Goal: Task Accomplishment & Management: Complete application form

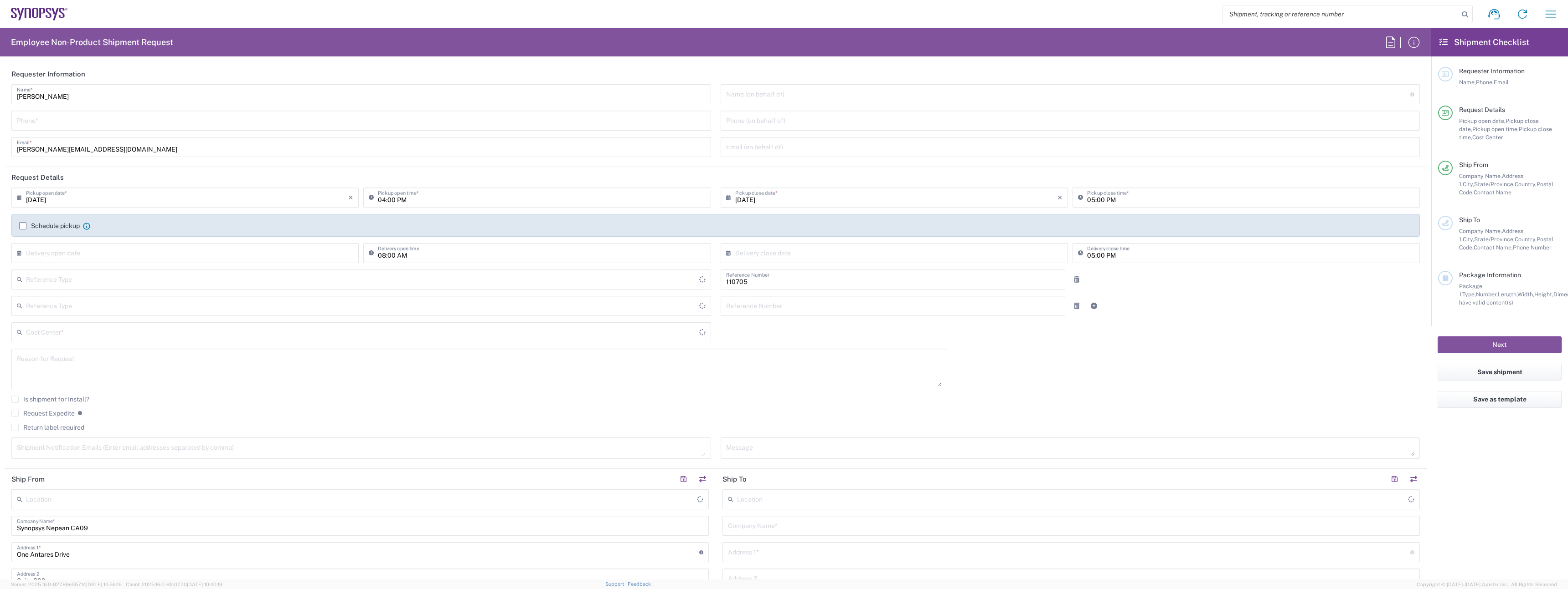
type input "Department"
type input "Delivered at Place"
type input "Ontario"
type input "Canada"
type input "CA02, CIO, IT ESS21 110705"
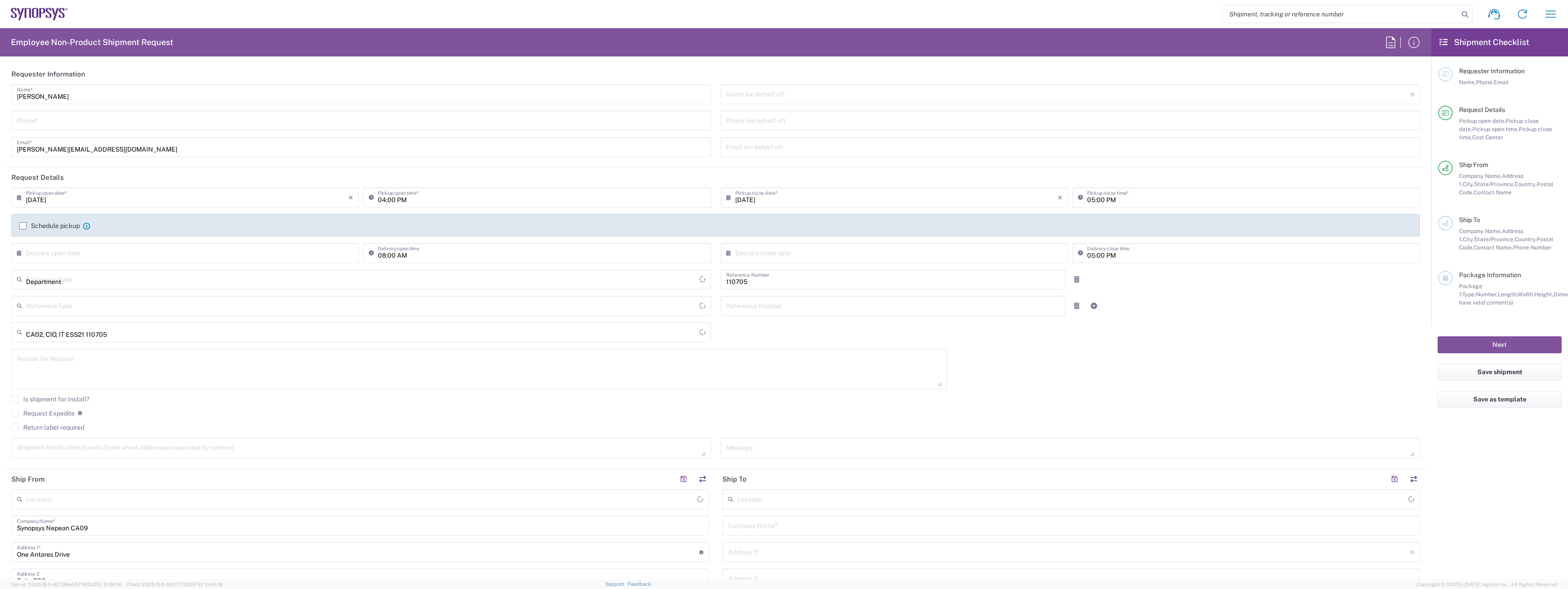
type input "Canada"
type input "Nepean CA09"
click at [81, 96] on input "Umesh Arora" at bounding box center [361, 94] width 689 height 16
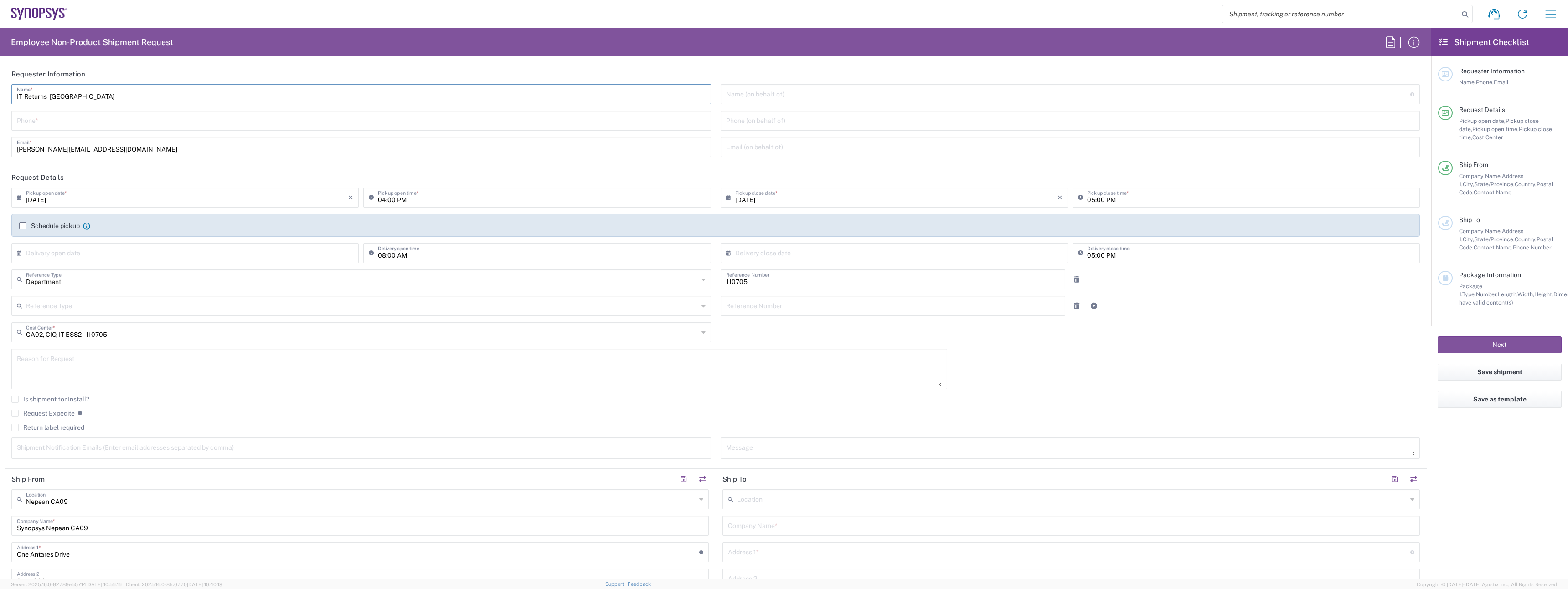
type input "IT-Returns-Canada"
type input "9057839287"
click at [51, 148] on input "umesha@synopsys.com" at bounding box center [361, 146] width 689 height 16
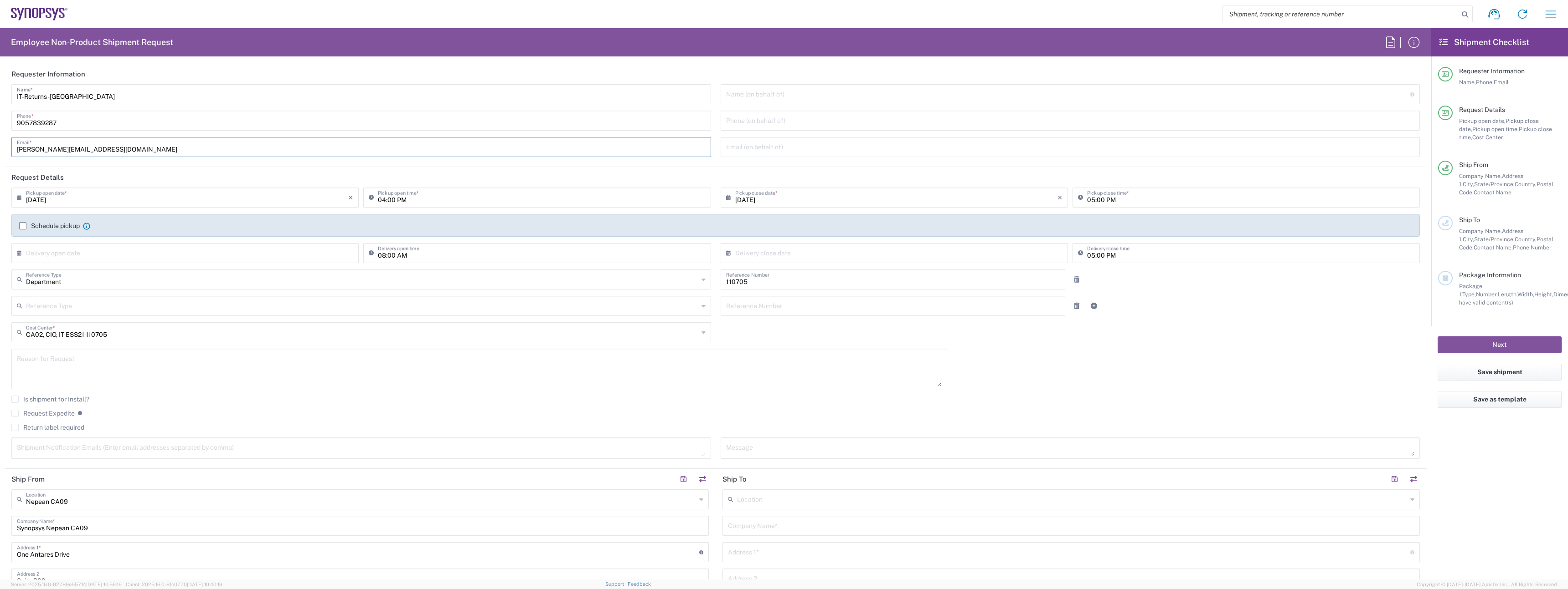
click at [106, 154] on input "umesha@synopsys.com" at bounding box center [361, 146] width 689 height 16
click at [96, 157] on div "umesha@synopsys.com Email *" at bounding box center [361, 147] width 700 height 20
click at [88, 150] on input "umesha@synopsys.com" at bounding box center [361, 146] width 689 height 16
click at [88, 150] on input "umesha@synopsys.com" at bounding box center [361, 146] width 689 height 16
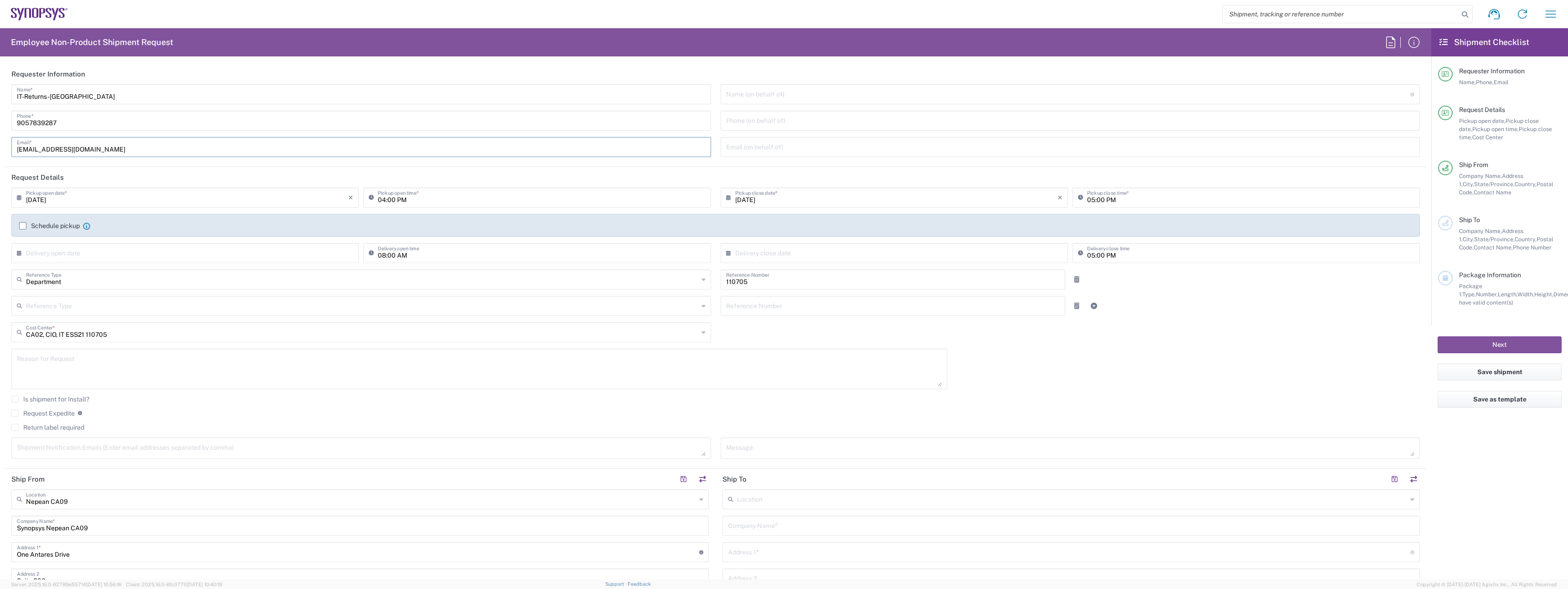
type input "it-returns-canada@synopsys.com"
click at [65, 224] on label "Schedule pickup" at bounding box center [50, 226] width 61 height 7
click at [23, 226] on input "Schedule pickup" at bounding box center [23, 226] width 0 height 0
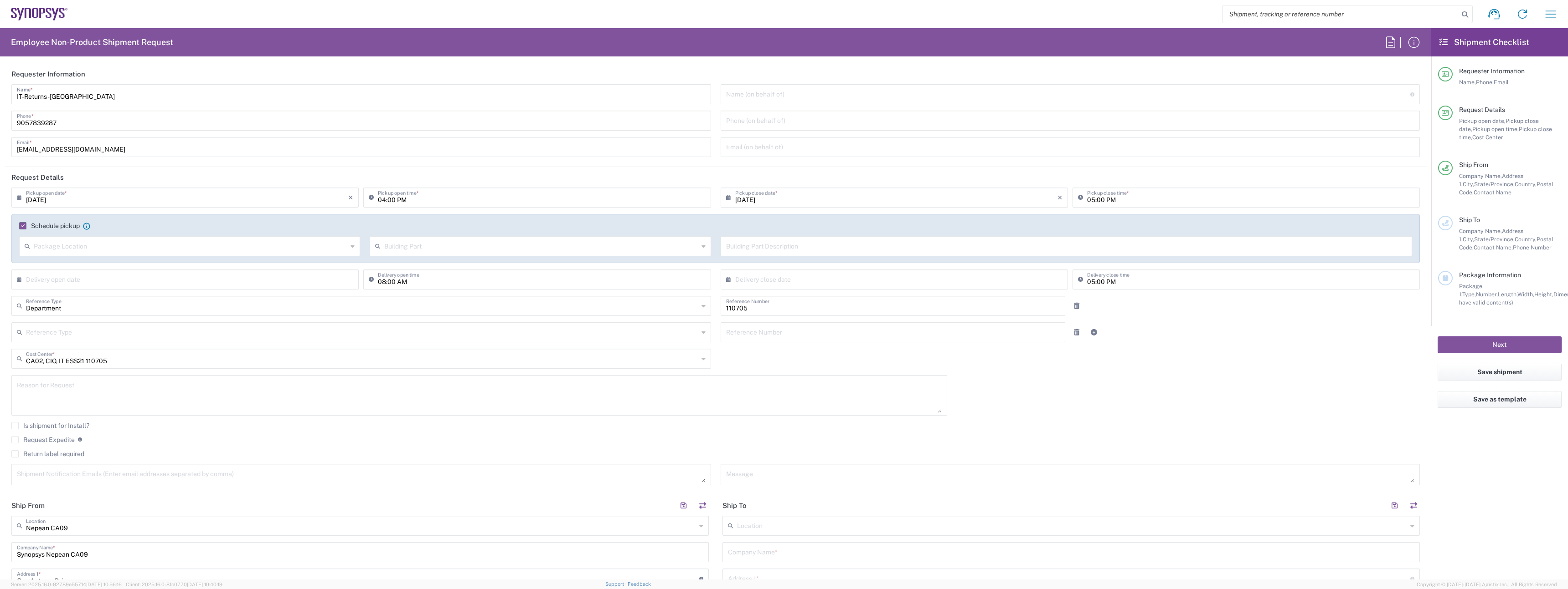
click at [76, 201] on input "08/11/2025" at bounding box center [187, 197] width 322 height 16
click at [171, 263] on span "12" at bounding box center [173, 267] width 13 height 13
type input "08/12/2025"
click at [417, 203] on input "04:00 PM" at bounding box center [541, 197] width 327 height 16
type input "09:00 AM"
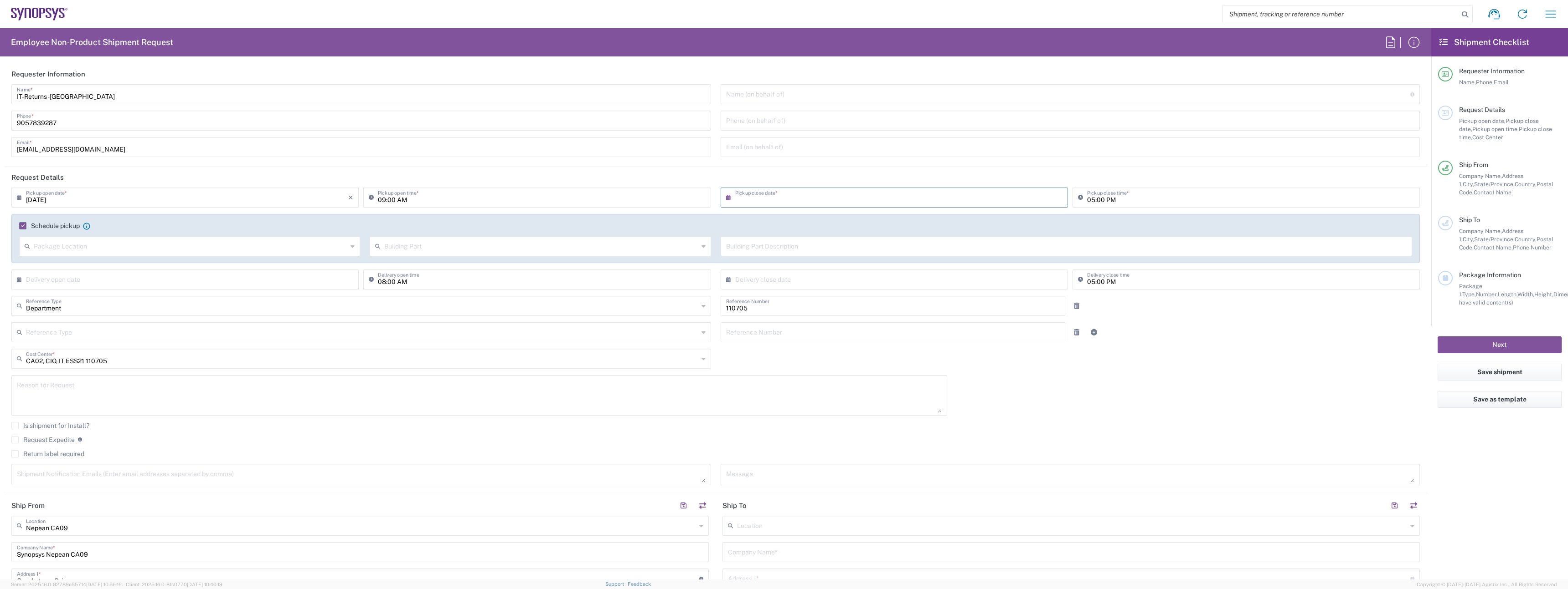
click at [730, 197] on icon at bounding box center [730, 197] width 9 height 14
click at [880, 271] on span "12" at bounding box center [878, 267] width 13 height 13
type input "08/12/2025"
click at [1102, 197] on input "05:00 PM" at bounding box center [1250, 197] width 327 height 16
click at [149, 266] on div "Schedule pickup When scheduling a pickup please be sure to meet the following c…" at bounding box center [716, 241] width 1418 height 55
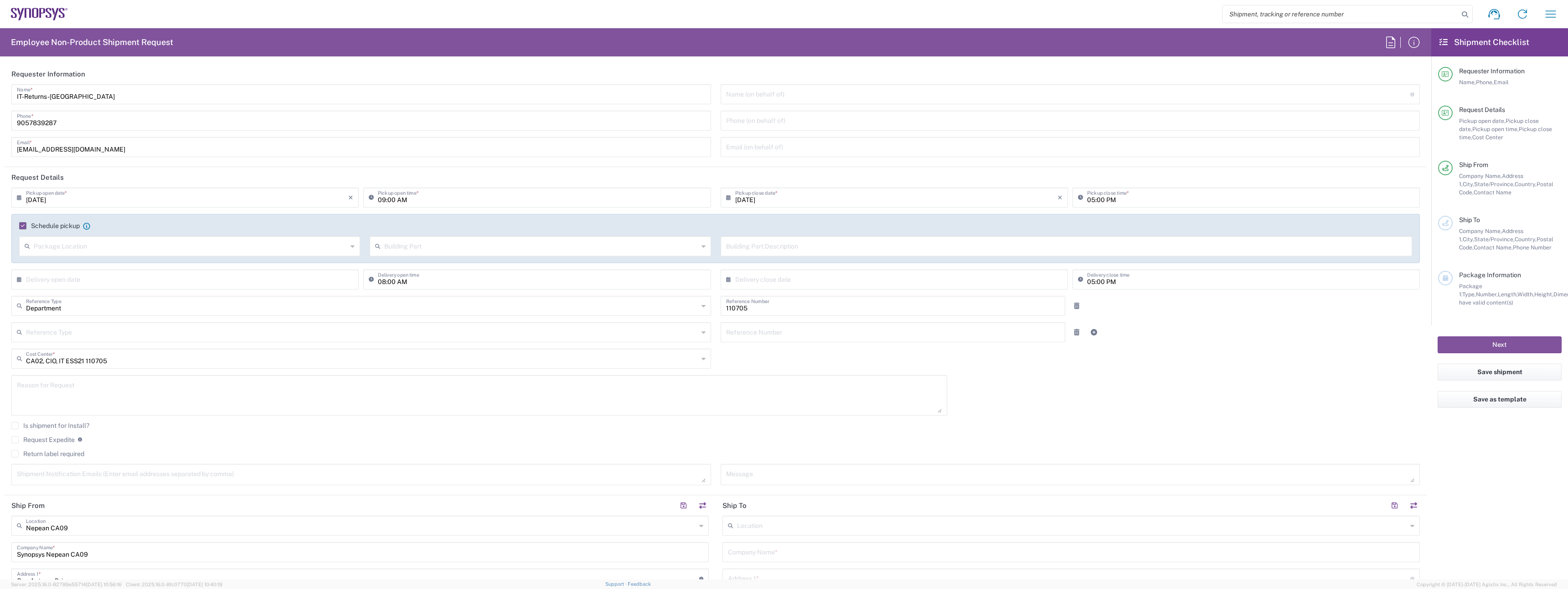
click at [128, 278] on input "text" at bounding box center [187, 279] width 322 height 16
click at [40, 450] on div "Is shipment for Install? Request Expedite If expedite is checked you will be un…" at bounding box center [716, 443] width 1418 height 42
click at [65, 451] on label "Return label required" at bounding box center [48, 454] width 73 height 7
click at [15, 454] on input "Return label required" at bounding box center [15, 454] width 0 height 0
click at [52, 439] on label "Request Expedite" at bounding box center [43, 440] width 63 height 7
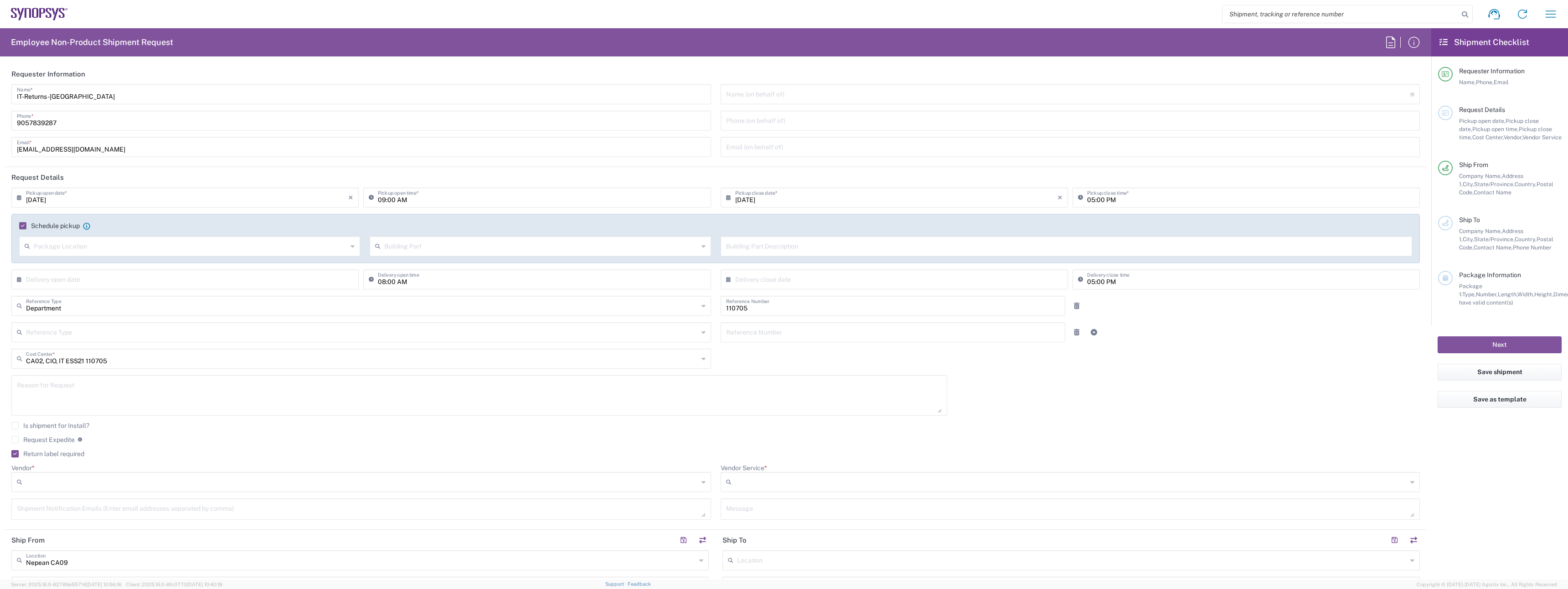
click at [15, 440] on input "Request Expedite" at bounding box center [15, 440] width 0 height 0
click at [106, 485] on input "Vendor *" at bounding box center [362, 482] width 672 height 14
click at [107, 518] on span "FedEx Express" at bounding box center [359, 517] width 694 height 14
type input "FedEx Express"
click at [847, 485] on input "Vendor Service *" at bounding box center [1071, 482] width 672 height 14
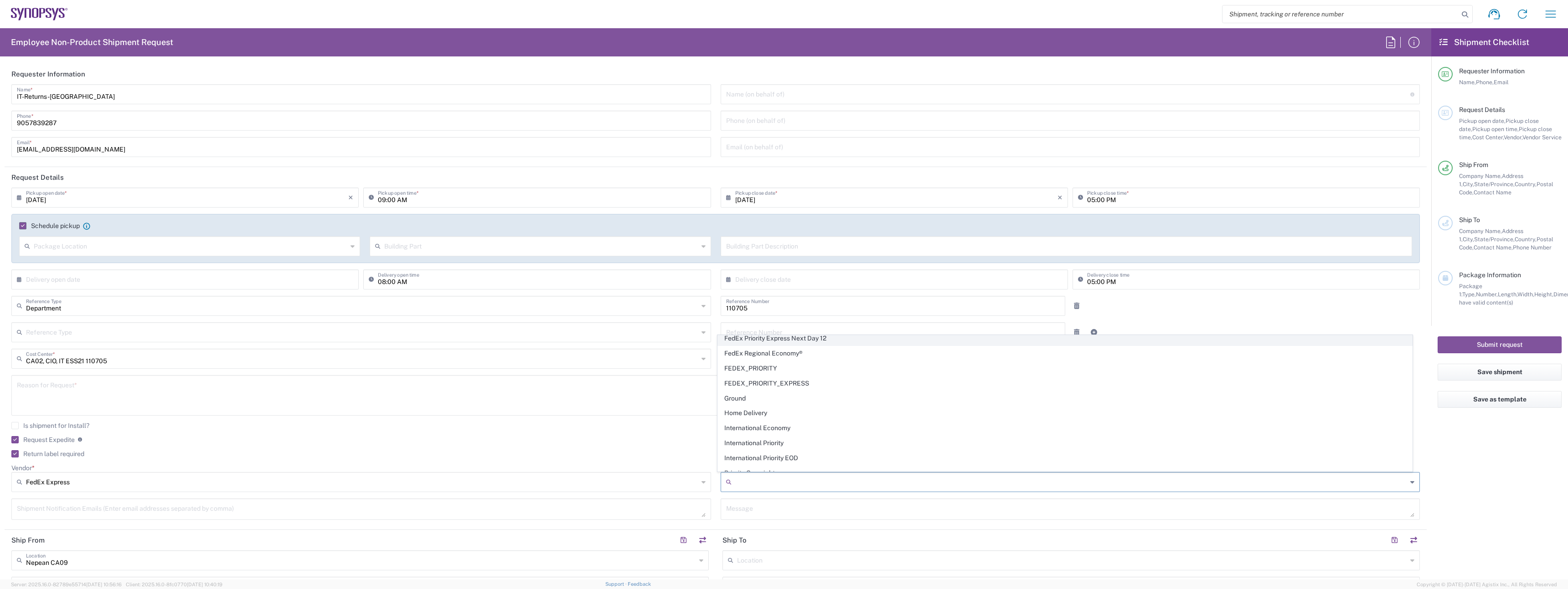
scroll to position [73, 0]
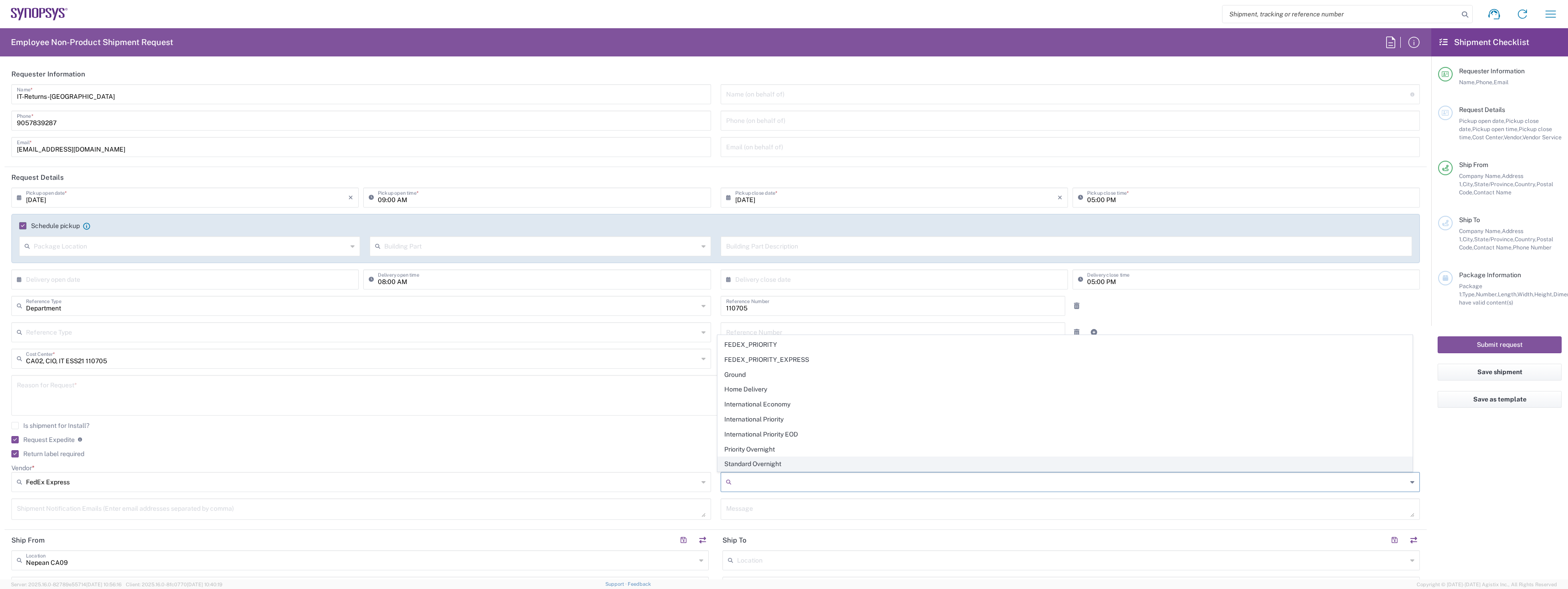
click at [792, 465] on span "Standard Overnight" at bounding box center [1064, 464] width 694 height 14
type input "Standard Overnight"
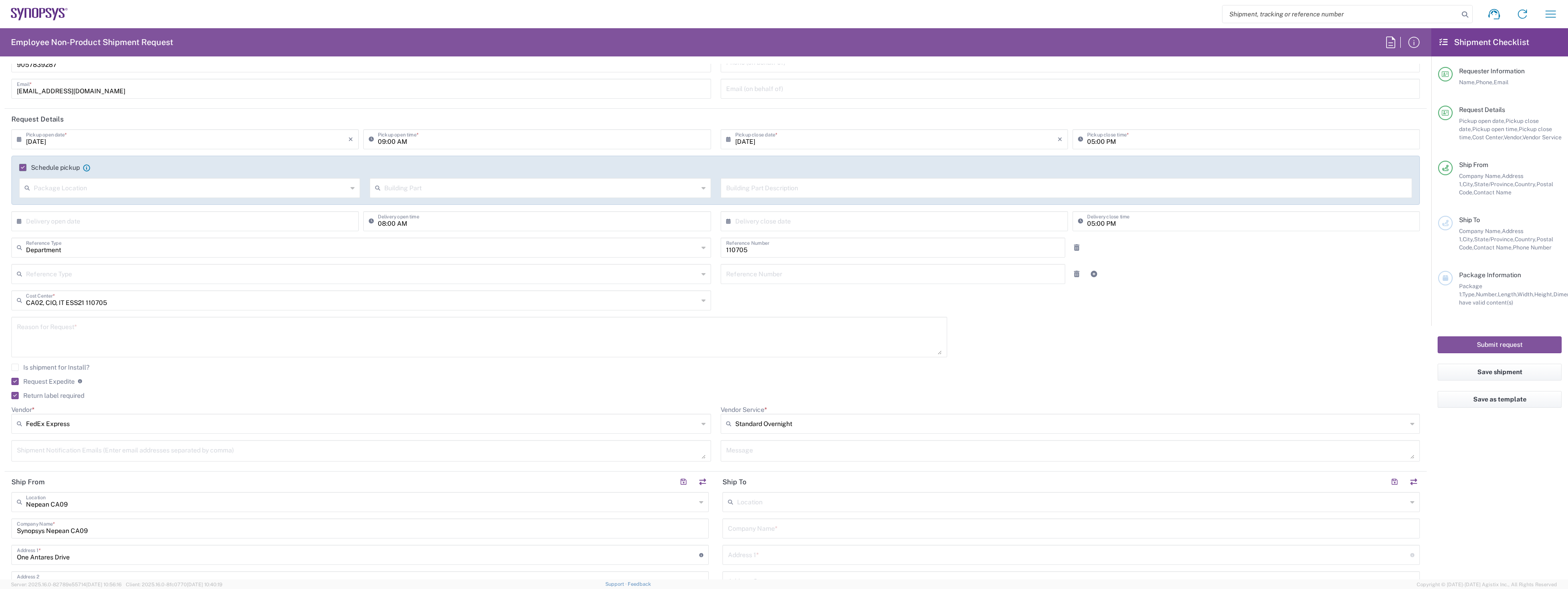
scroll to position [68, 0]
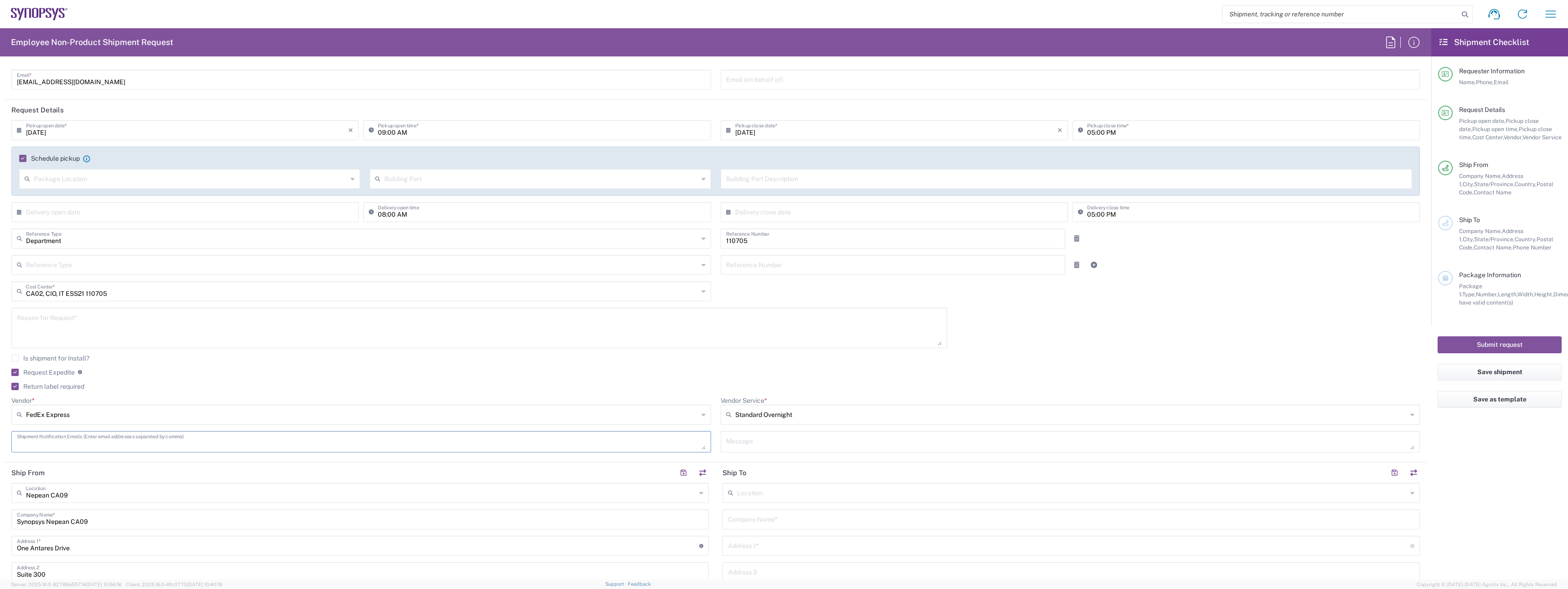
click at [379, 448] on textarea at bounding box center [361, 442] width 689 height 16
paste textarea "plagace@synopsys.com"
type textarea "plagace@synopsys.com"
click at [791, 449] on textarea at bounding box center [1070, 442] width 689 height 16
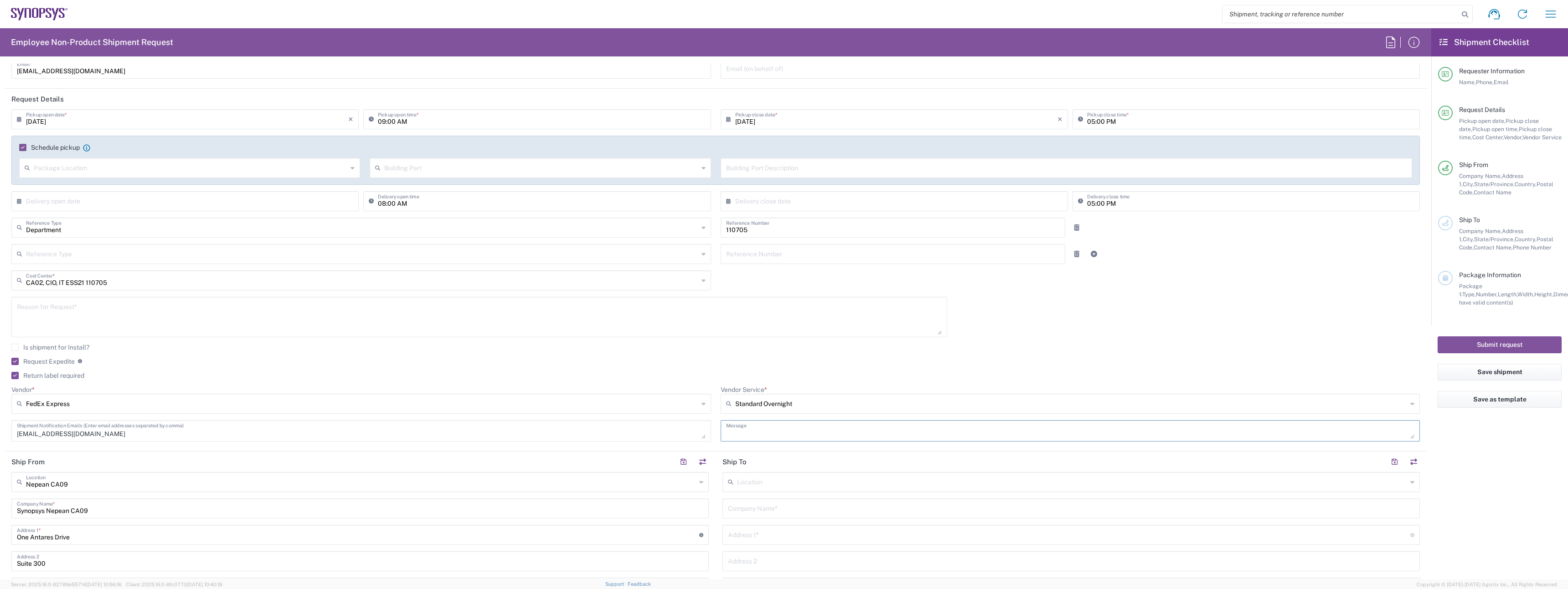
scroll to position [81, 0]
click at [411, 472] on input "text" at bounding box center [361, 479] width 670 height 16
type input "Mississauga CA06"
type input "Synopsys Mississauga CA06"
type input "1 City Centre Drive"
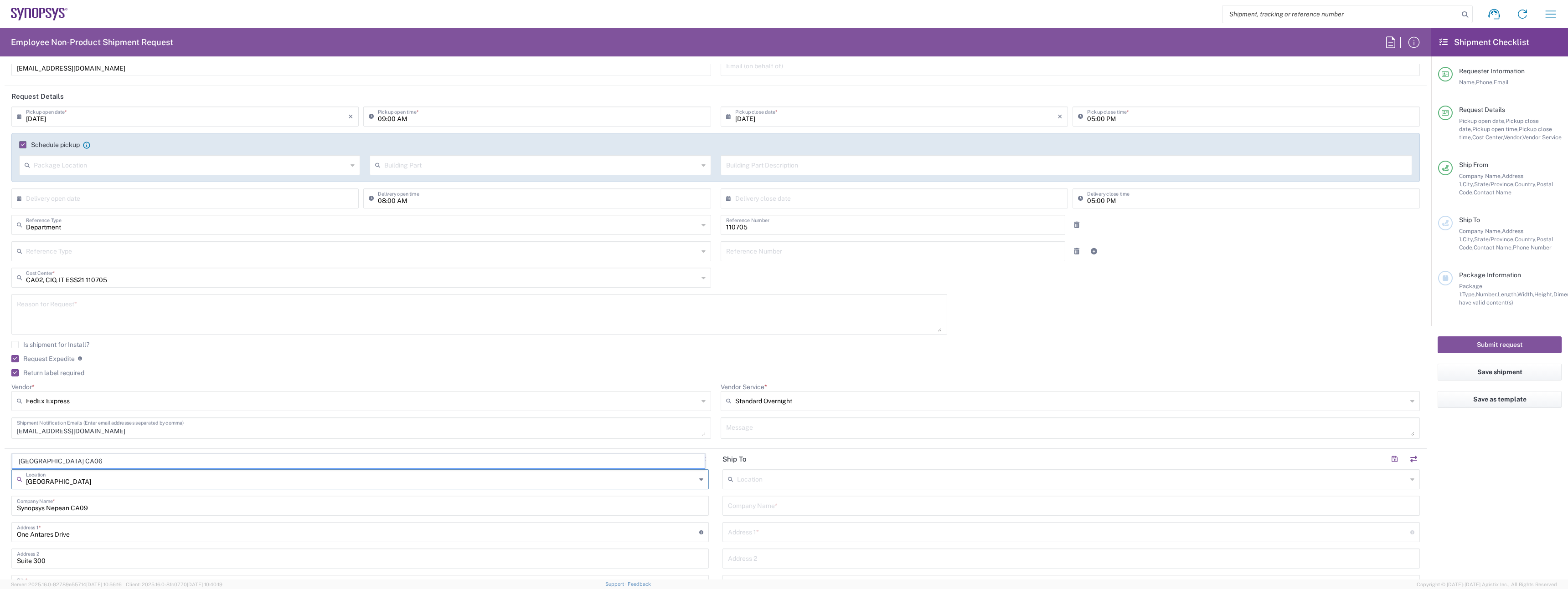
type input "Suite 900"
type input "Mississauga"
type input "L5B 1M2"
type input "Mississauga CA06"
click at [752, 469] on div "Location" at bounding box center [1071, 480] width 698 height 20
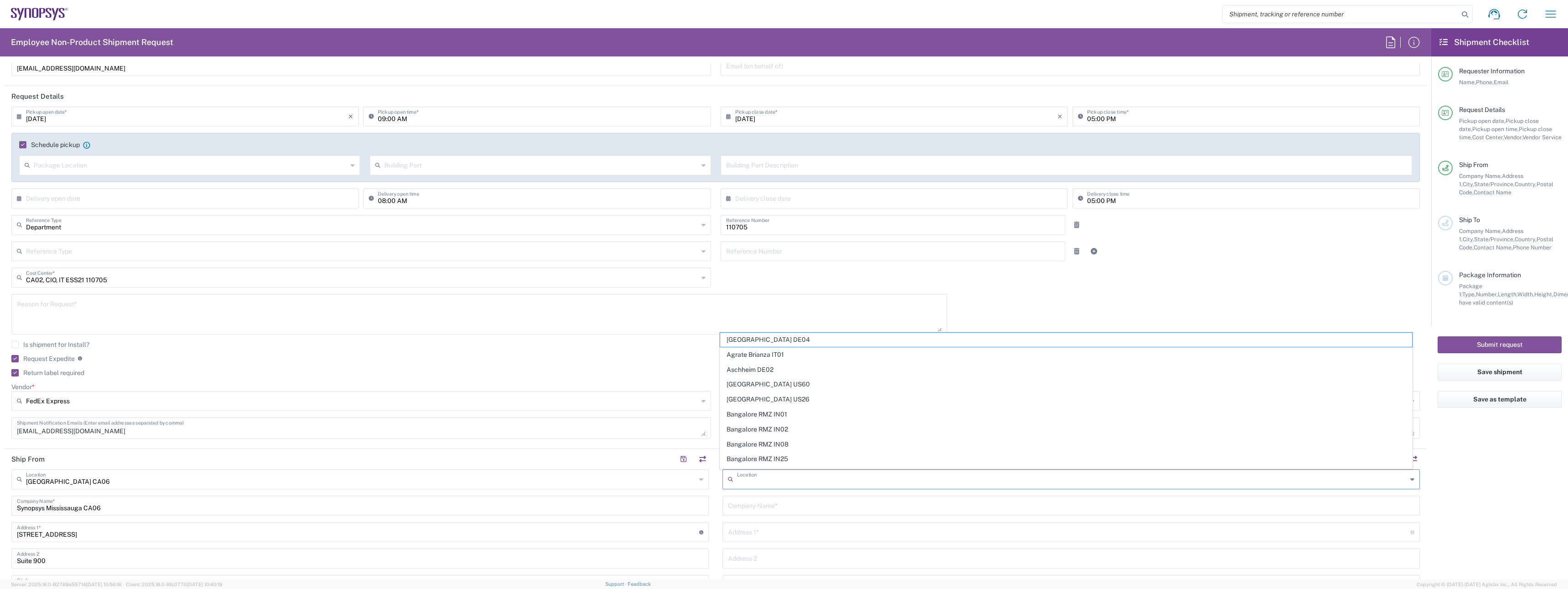
click at [775, 511] on input "text" at bounding box center [1071, 505] width 686 height 16
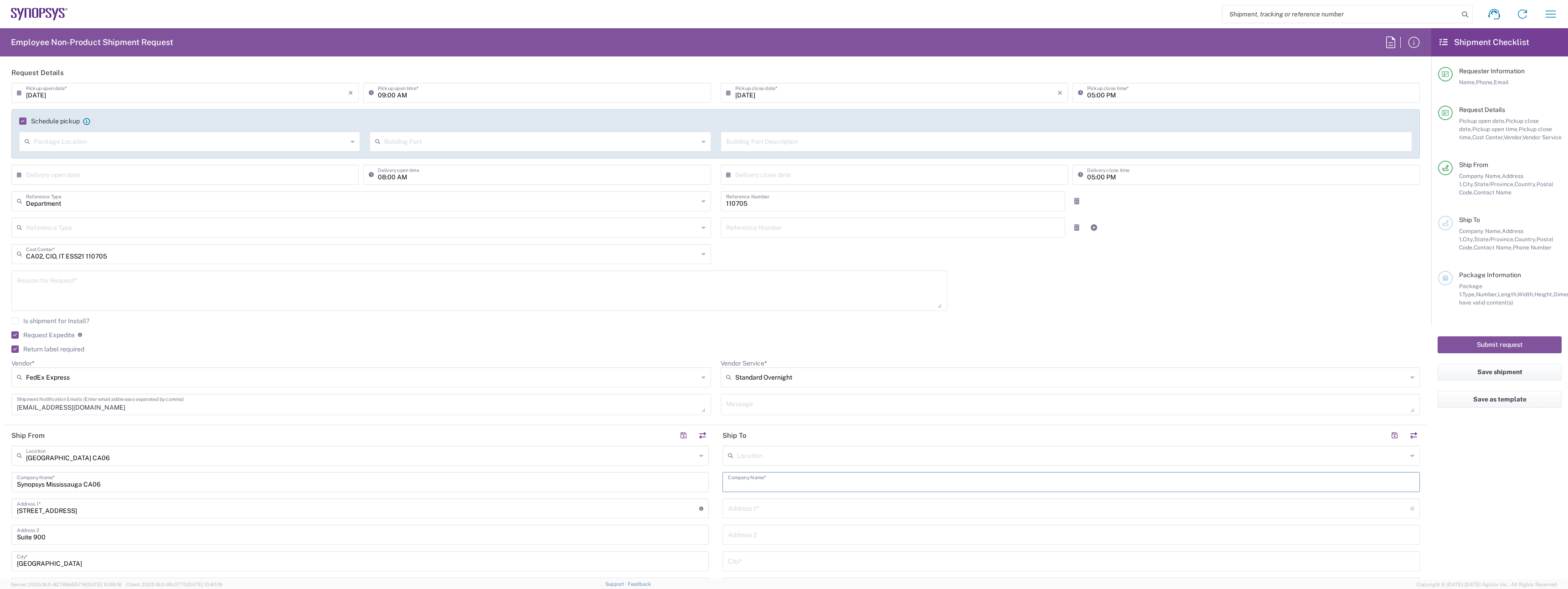
scroll to position [120, 0]
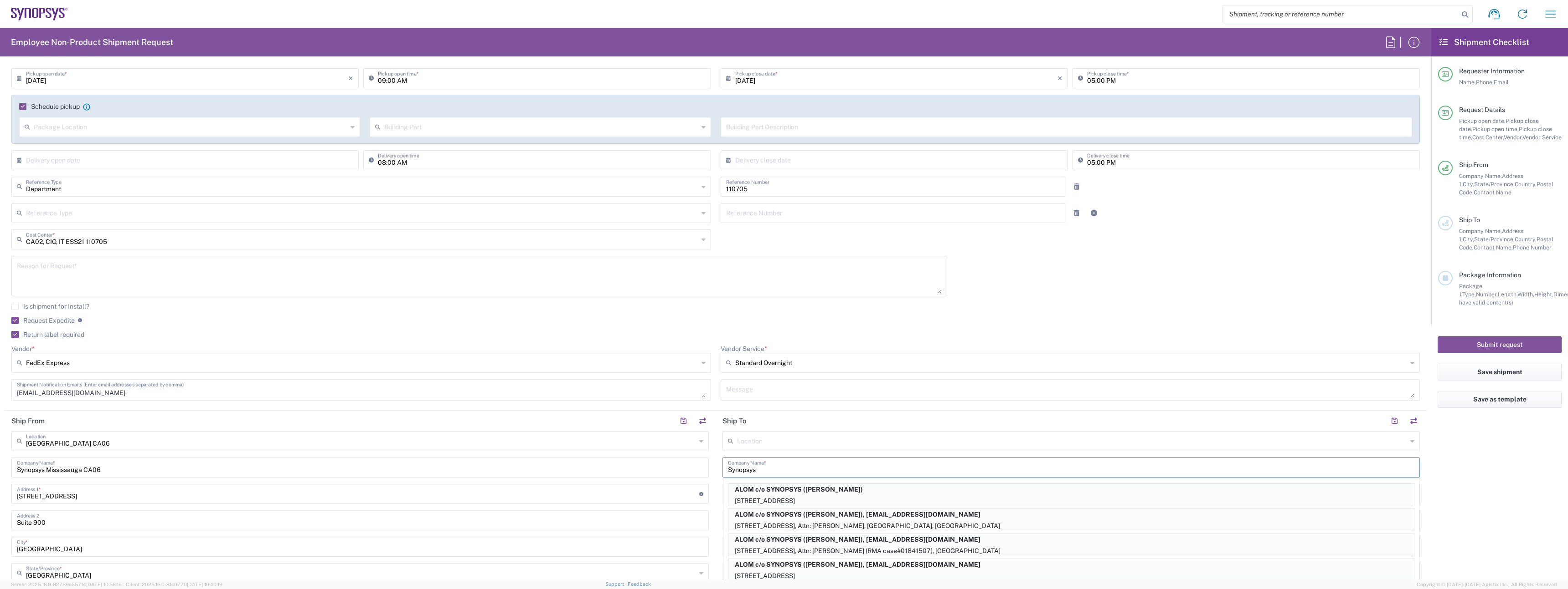
click at [728, 469] on input "Synopsys" at bounding box center [1071, 467] width 686 height 16
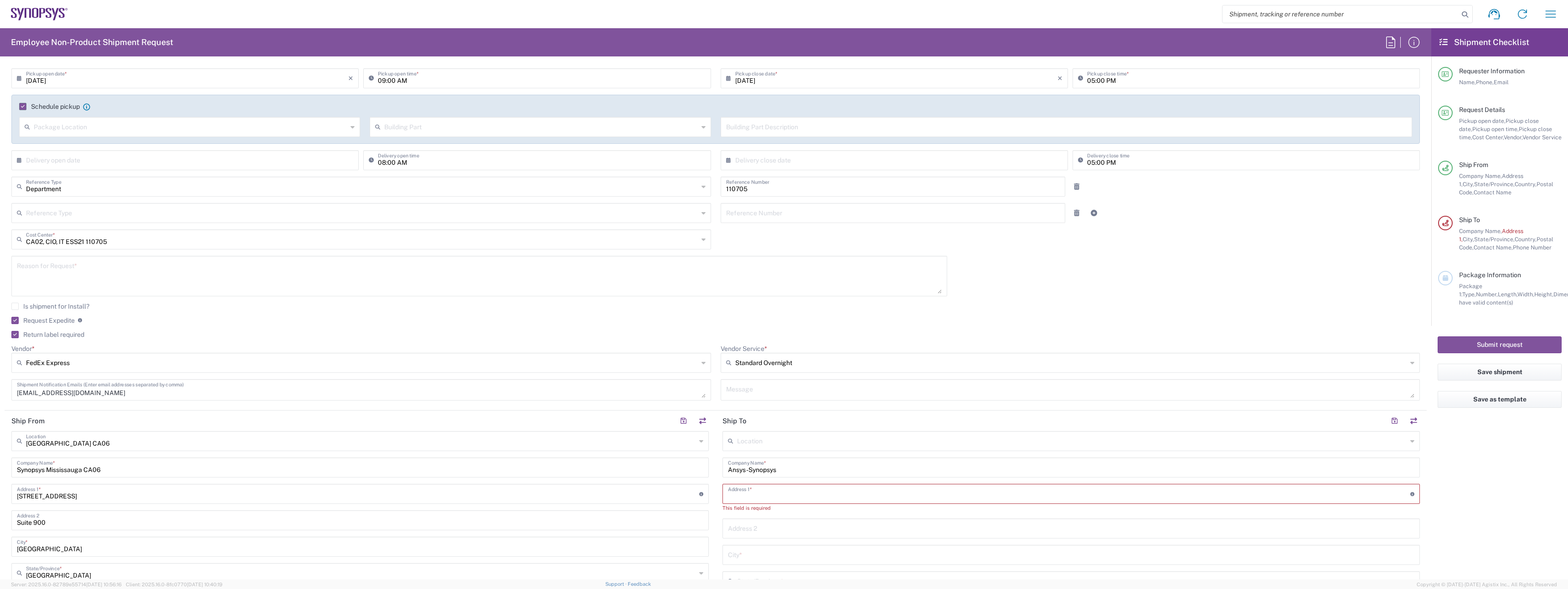
click at [777, 468] on input "Ansys-Synopsys" at bounding box center [1071, 467] width 686 height 16
click at [777, 467] on input "Ansys-Synopsys" at bounding box center [1071, 467] width 686 height 16
type input "Synopsys-Ansys"
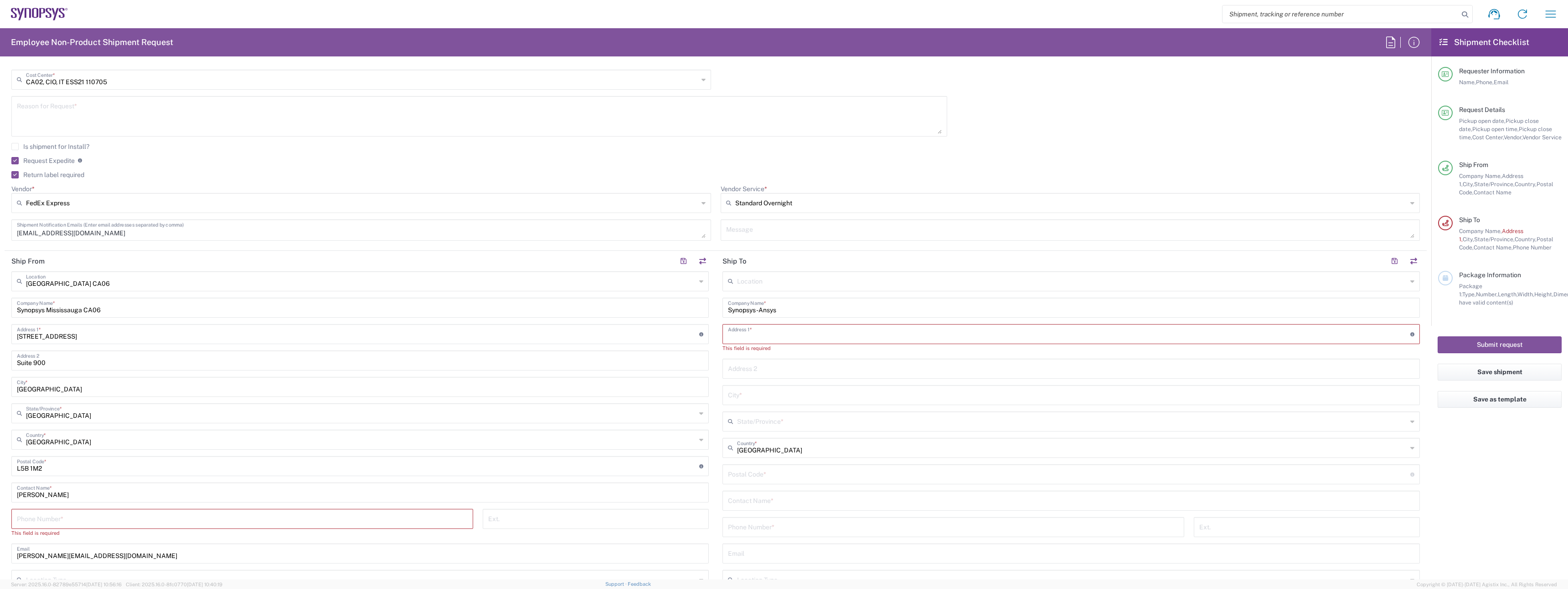
scroll to position [356, 0]
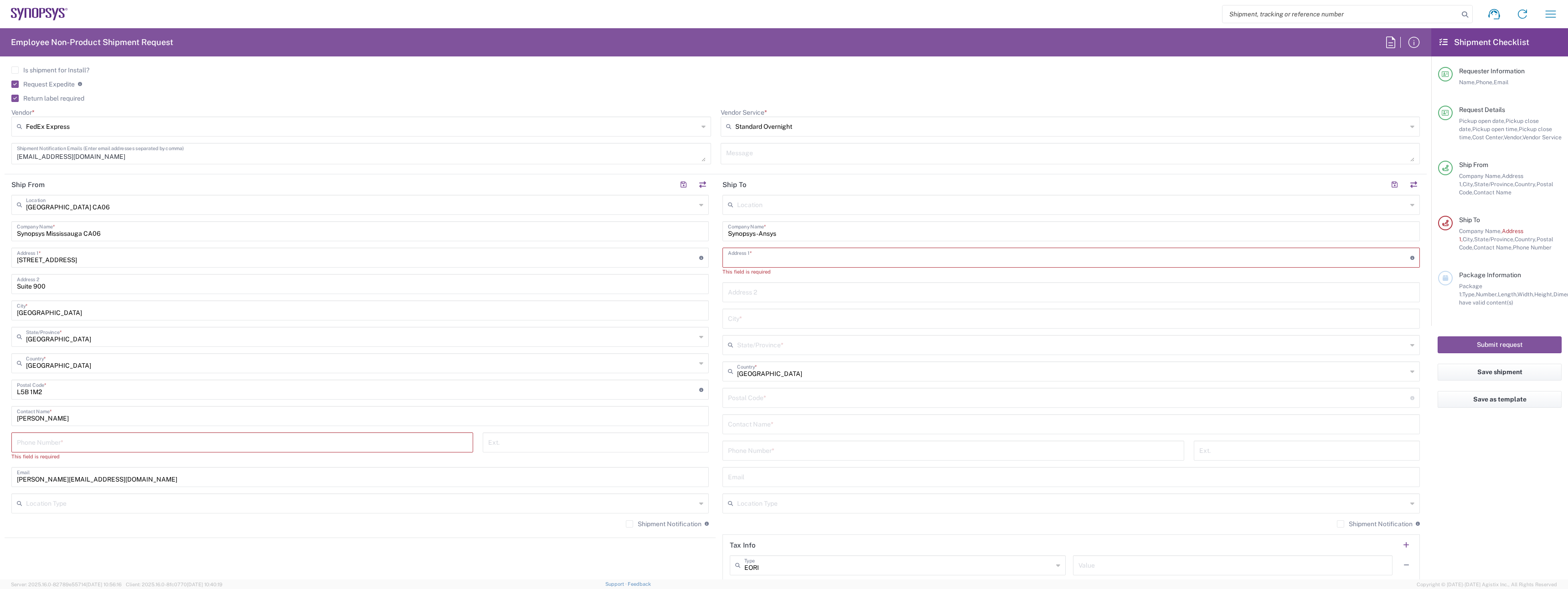
click at [173, 441] on input "tel" at bounding box center [241, 442] width 450 height 16
type input "9057839287"
click at [801, 256] on input "text" at bounding box center [1069, 257] width 682 height 16
paste input "15 rue Valere-Plante Levis"
type input "15 rue Valere-Plante Levis"
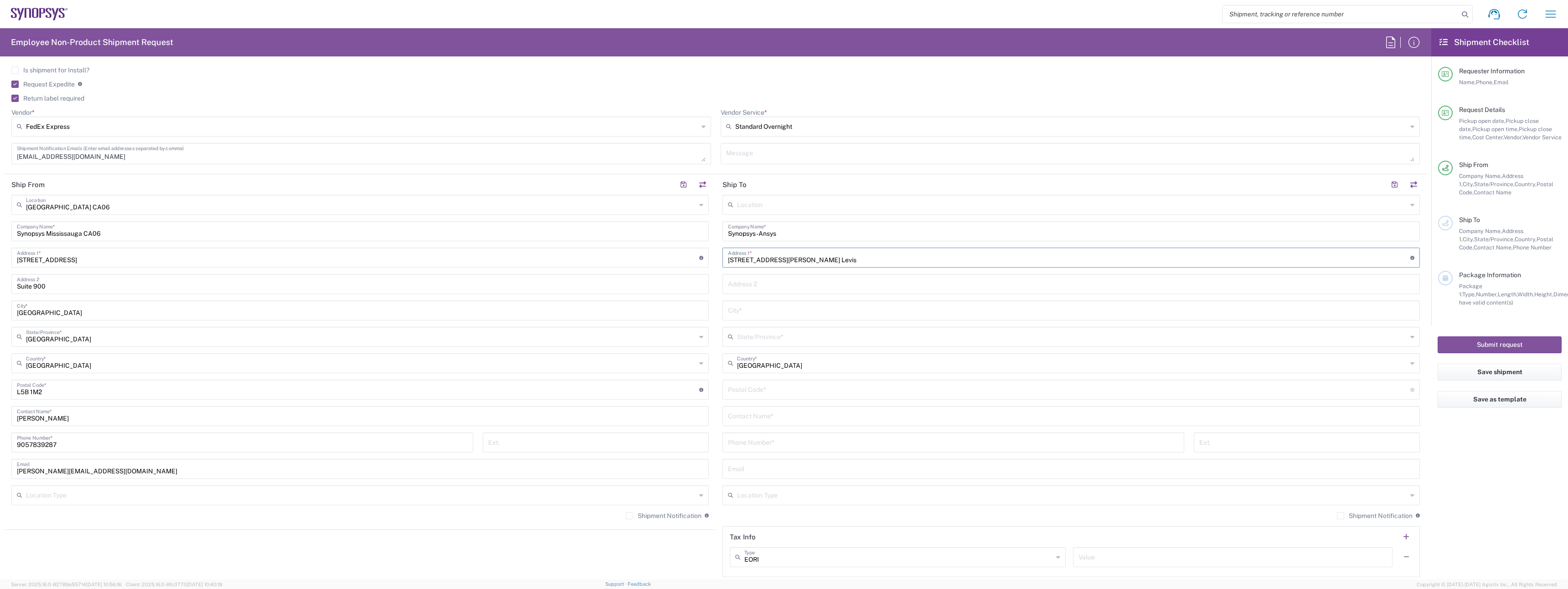
click at [823, 283] on input "text" at bounding box center [1071, 284] width 686 height 16
click at [796, 289] on input "text" at bounding box center [1071, 284] width 686 height 16
click at [795, 302] on input "text" at bounding box center [1071, 310] width 686 height 16
paste input "Quebec"
type input "Quebec"
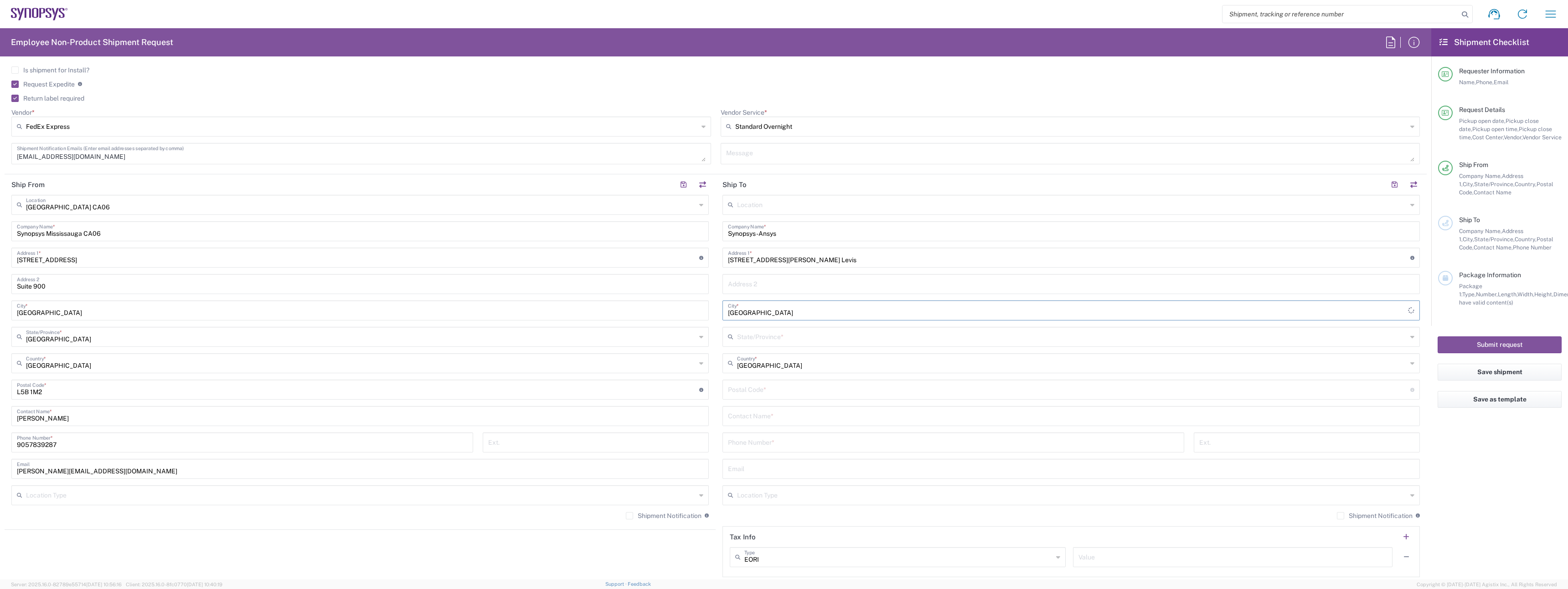
click at [803, 332] on input "text" at bounding box center [1072, 336] width 670 height 16
click at [778, 318] on div "Quebec City *" at bounding box center [1071, 310] width 698 height 20
click at [772, 257] on input "15 rue Valere-Plante Levis" at bounding box center [1069, 257] width 682 height 16
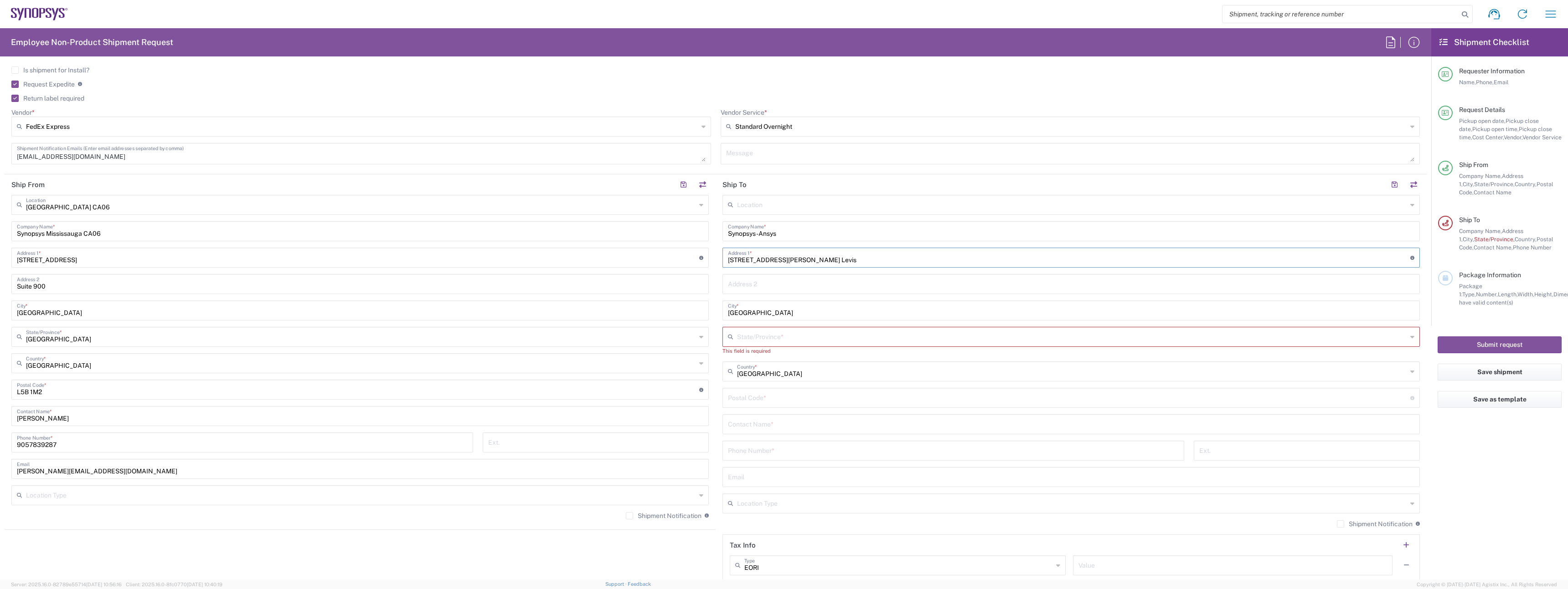
click at [844, 255] on input "15 rue Valere-Plante Levis" at bounding box center [1069, 257] width 682 height 16
drag, startPoint x: 844, startPoint y: 255, endPoint x: 806, endPoint y: 259, distance: 38.2
click at [814, 255] on input "15 rue Valere-Plante Levis" at bounding box center [1069, 257] width 682 height 16
click at [801, 261] on input "15 rue Valere-Plante Levis" at bounding box center [1069, 257] width 682 height 16
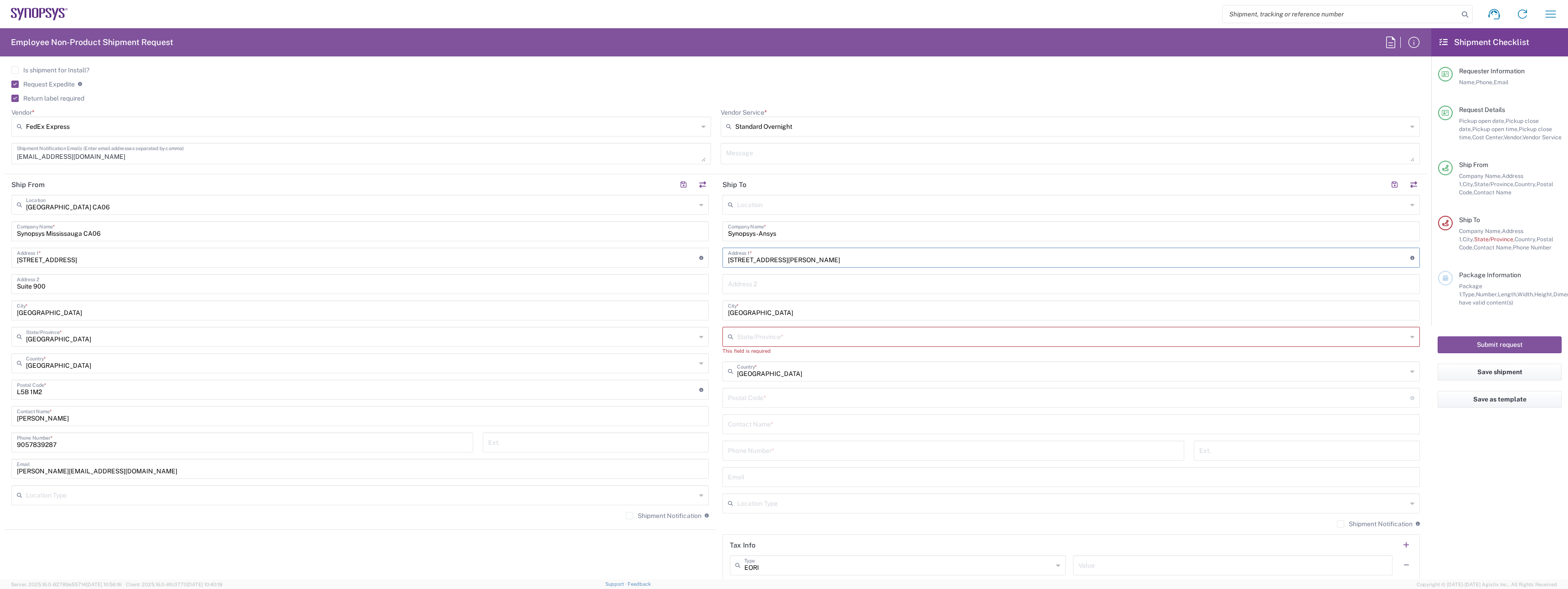
type input "15 rue Valere-Plante"
click at [770, 315] on input "Quebec" at bounding box center [1071, 310] width 686 height 16
paste input "Levis"
type input "Levis"
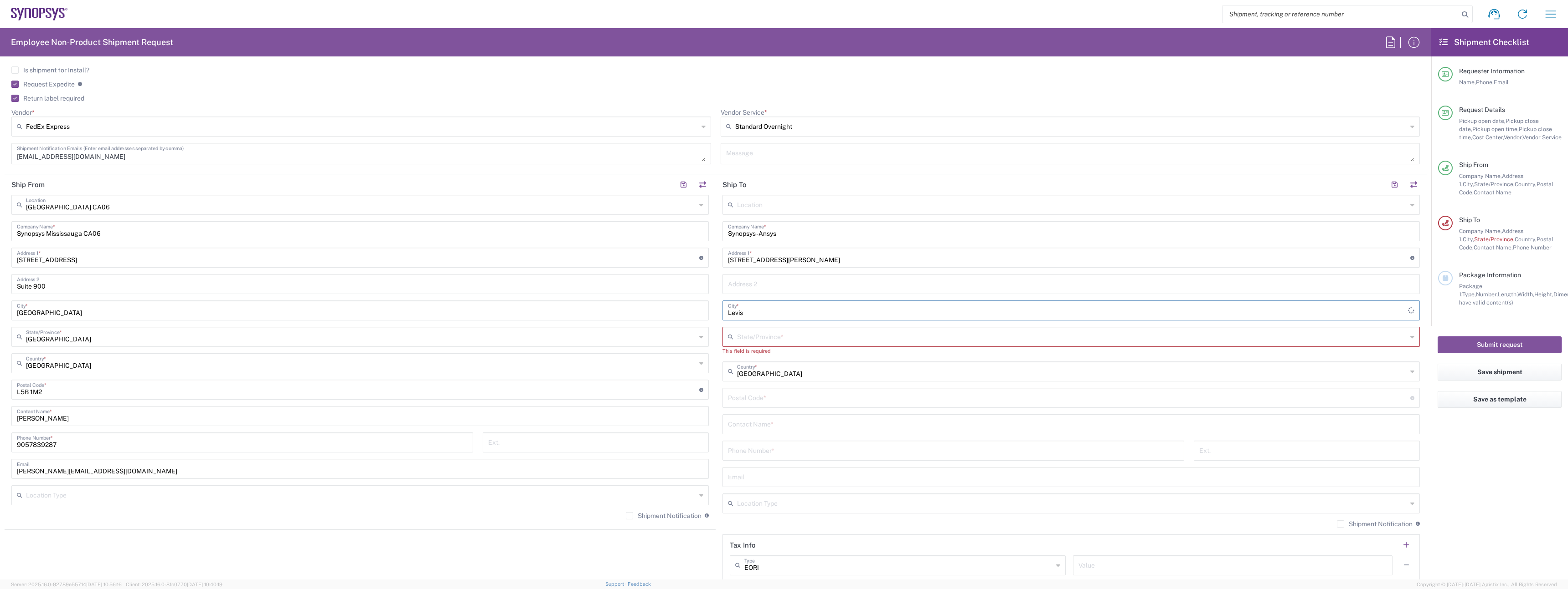
click at [772, 333] on input "text" at bounding box center [1072, 336] width 670 height 16
type input "Quebec"
click at [739, 397] on div "Postal Code * Enter Postal Code here" at bounding box center [1071, 390] width 698 height 20
paste input "G6V5P5"
click at [739, 392] on input "undefined" at bounding box center [1069, 389] width 682 height 16
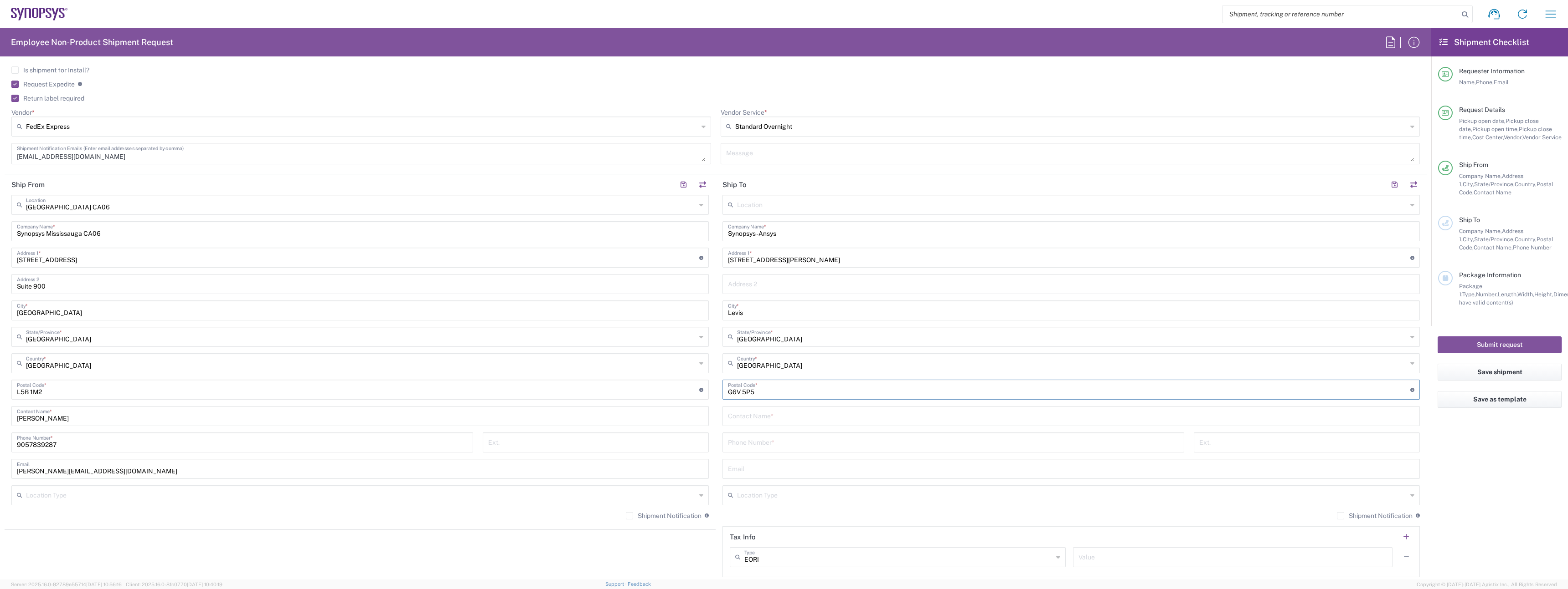
type input "G6V 5P5"
click at [808, 418] on input "text" at bounding box center [1071, 415] width 686 height 16
paste input "Patrick Lagace"
type input "Patrick Lagace"
click at [873, 449] on input "tel" at bounding box center [953, 442] width 450 height 16
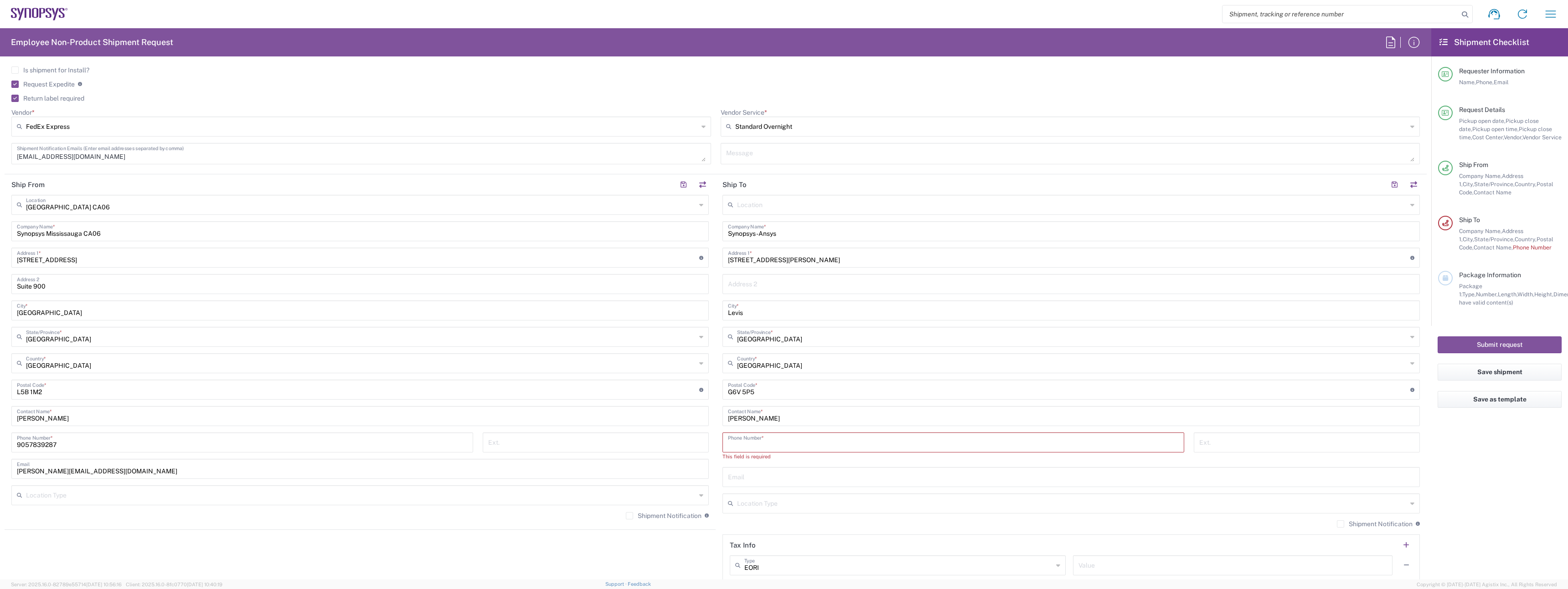
paste input "418-934-4660"
click at [739, 444] on input "418-934-4660" at bounding box center [953, 442] width 450 height 16
type input "4189344660"
click at [729, 461] on input "text" at bounding box center [1071, 468] width 686 height 16
click at [746, 473] on input "text" at bounding box center [1071, 468] width 686 height 16
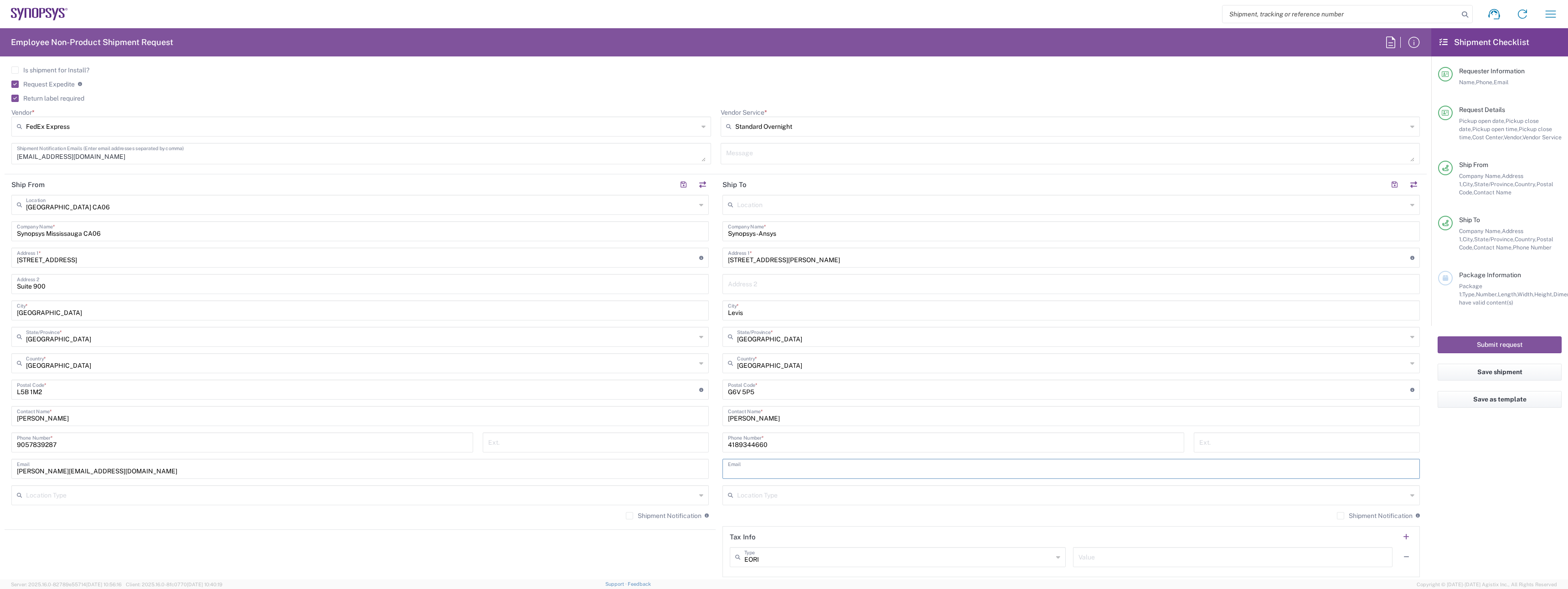
paste input "plagace@synopsys.com"
type input "plagace@synopsys.com"
click at [779, 513] on div "Shipment Notification If checked, a shipment notification email will be sent to…" at bounding box center [1071, 519] width 698 height 14
click at [775, 501] on input "text" at bounding box center [1072, 495] width 670 height 16
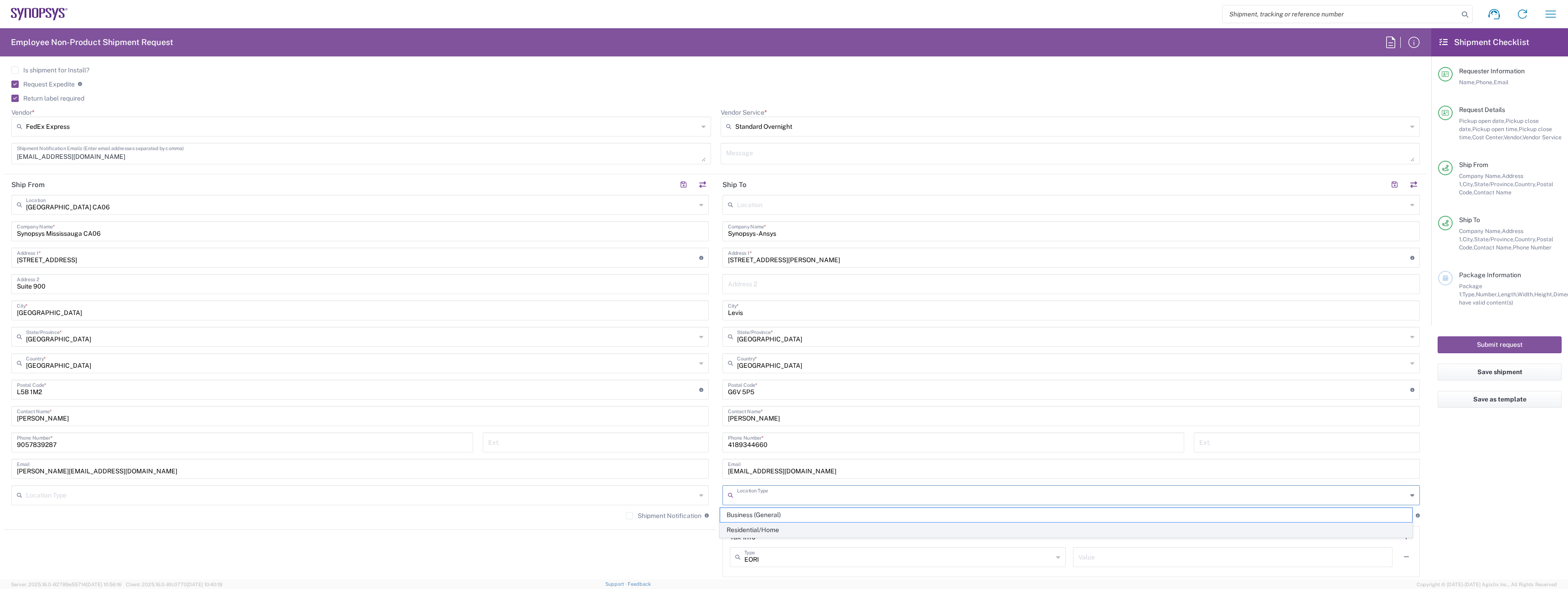
click at [774, 523] on span "Residential/Home" at bounding box center [1066, 531] width 692 height 14
type input "Residential/Home"
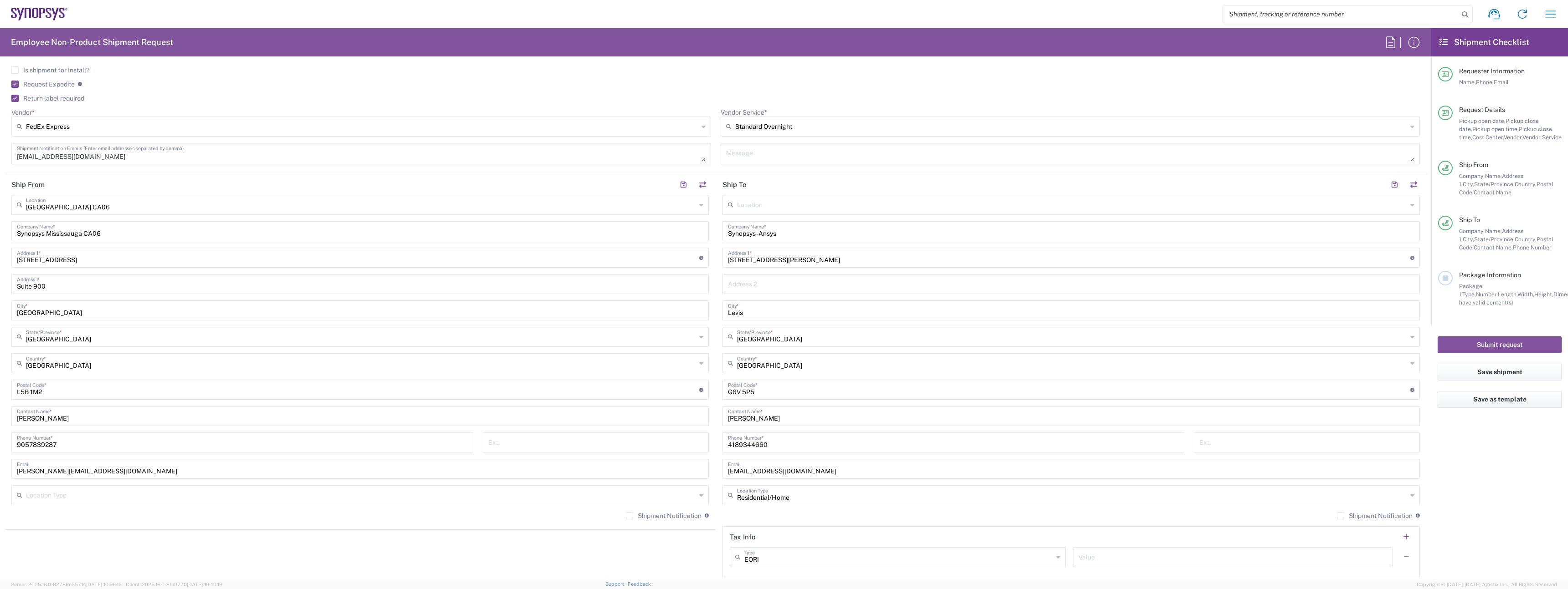
click at [641, 503] on div "Location Type" at bounding box center [360, 495] width 698 height 20
click at [639, 500] on input "text" at bounding box center [361, 495] width 670 height 16
click at [638, 511] on span "Business (General)" at bounding box center [358, 516] width 692 height 14
type input "Business (General)"
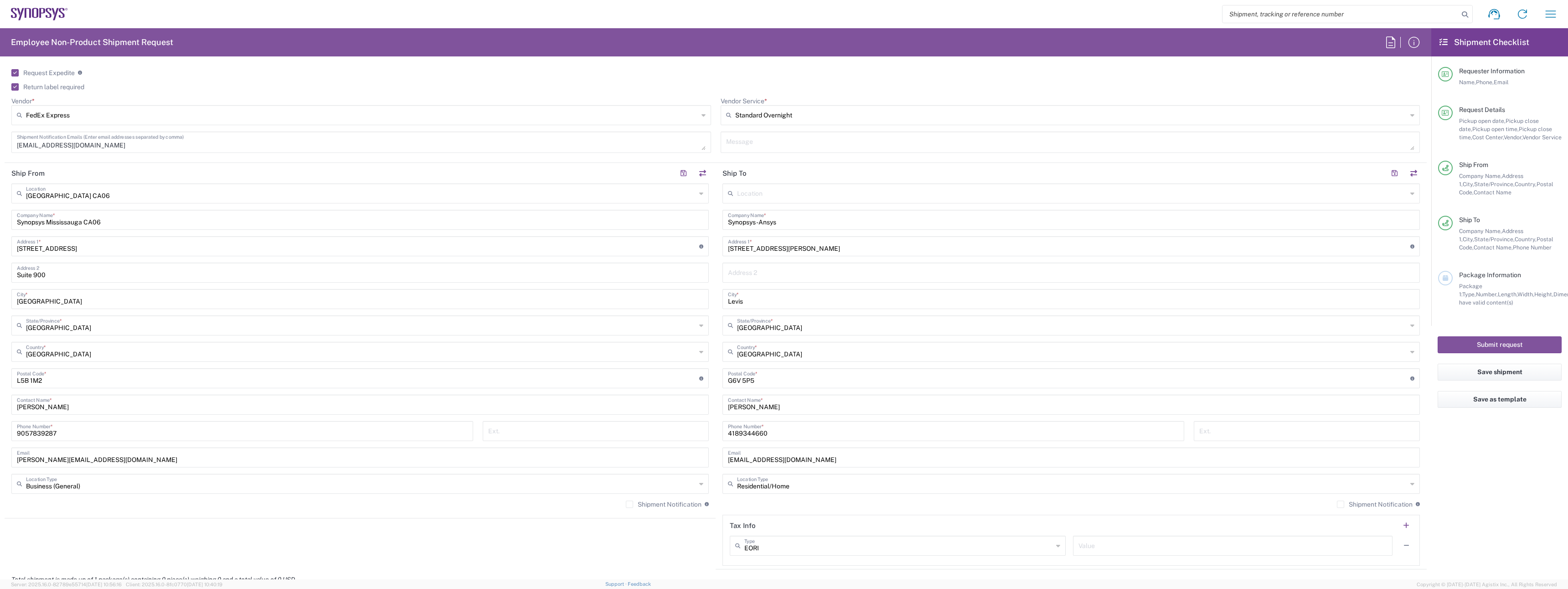
scroll to position [373, 0]
click at [698, 503] on div "Shipment Notification If checked, a shipment notification email will be sent to…" at bounding box center [360, 502] width 698 height 14
click at [679, 501] on label "Shipment Notification" at bounding box center [663, 498] width 76 height 7
click at [629, 499] on input "Shipment Notification" at bounding box center [629, 499] width 0 height 0
click at [1376, 500] on label "Shipment Notification" at bounding box center [1374, 498] width 76 height 7
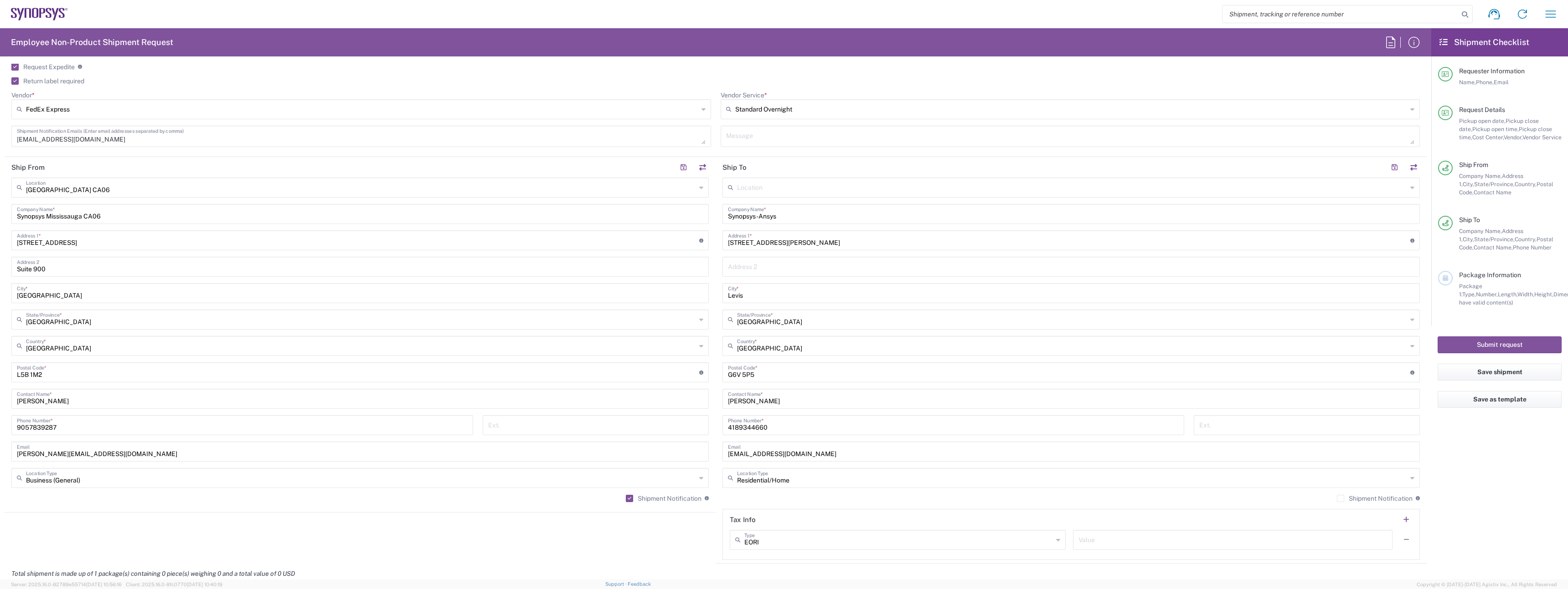
click at [1340, 499] on input "Shipment Notification" at bounding box center [1340, 499] width 0 height 0
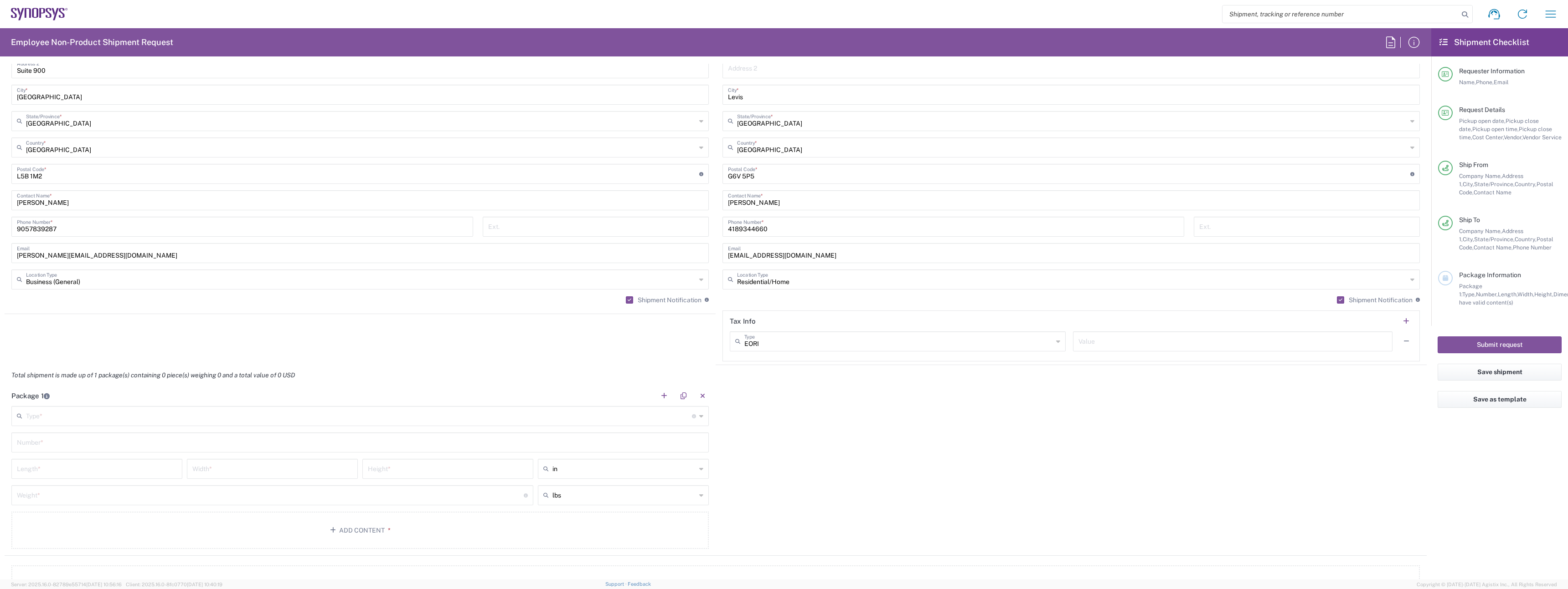
scroll to position [606, 0]
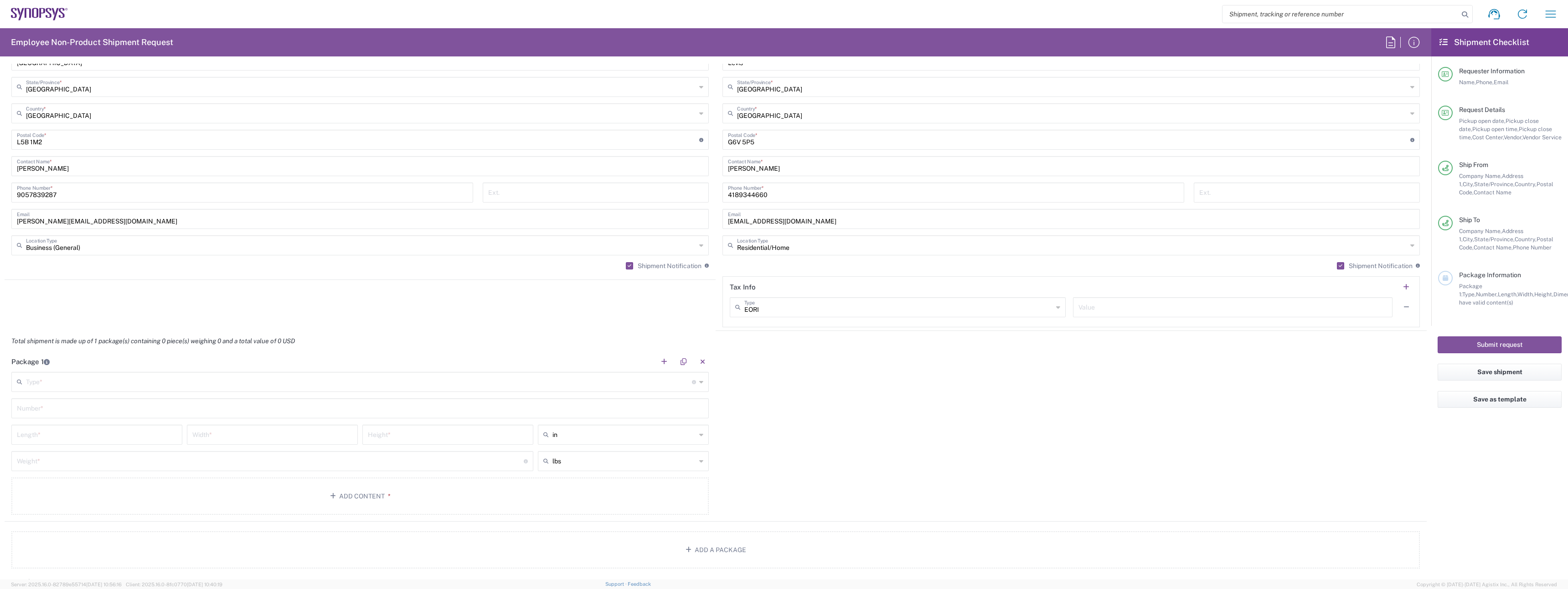
click at [247, 376] on input "text" at bounding box center [359, 382] width 666 height 16
type input "Large Box"
type input "17.5"
type input "12.5"
type input "3"
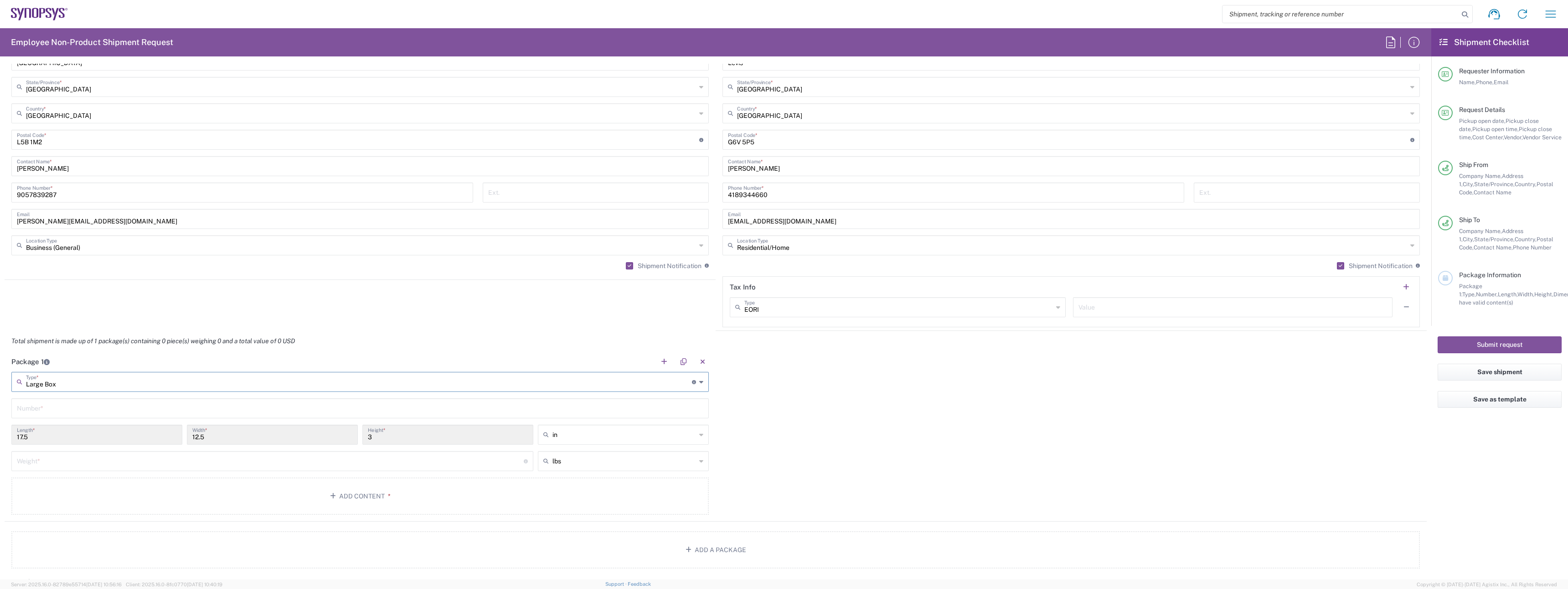
type input "Large Box"
type input "1"
click at [135, 469] on div "Weight * Total weight of package(s) in pounds or kilograms" at bounding box center [272, 462] width 522 height 20
type input "10"
click at [329, 506] on button "Add Content *" at bounding box center [360, 496] width 698 height 37
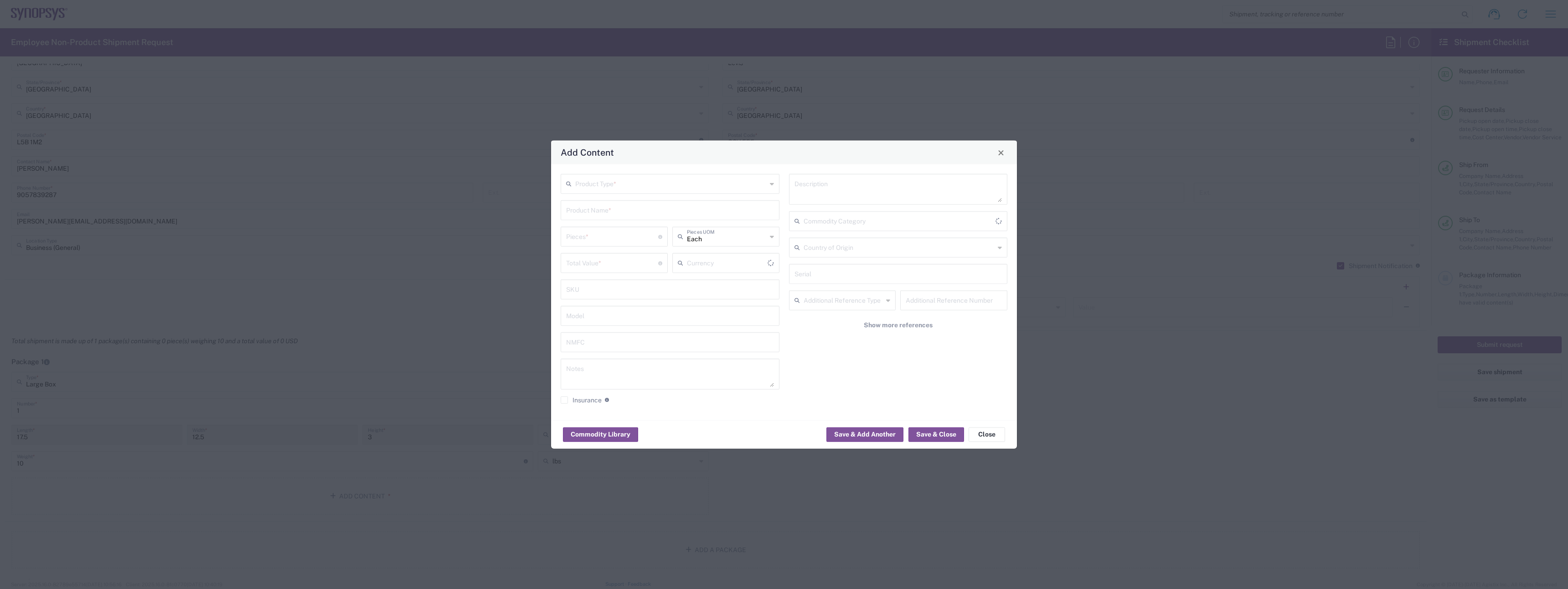
type input "US Dollar"
click at [615, 189] on input "text" at bounding box center [671, 183] width 192 height 16
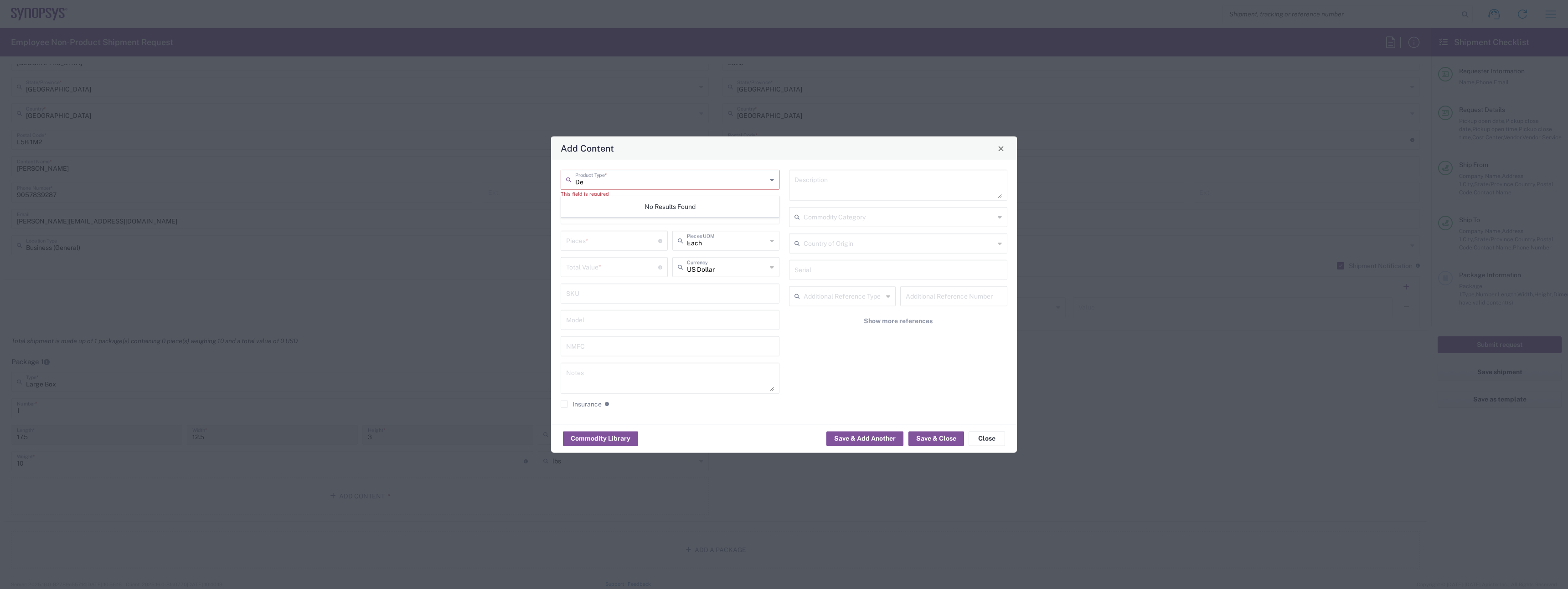
type input "D"
type input "L"
click at [641, 214] on span "General Commodity" at bounding box center [669, 219] width 217 height 14
type input "General Commodity"
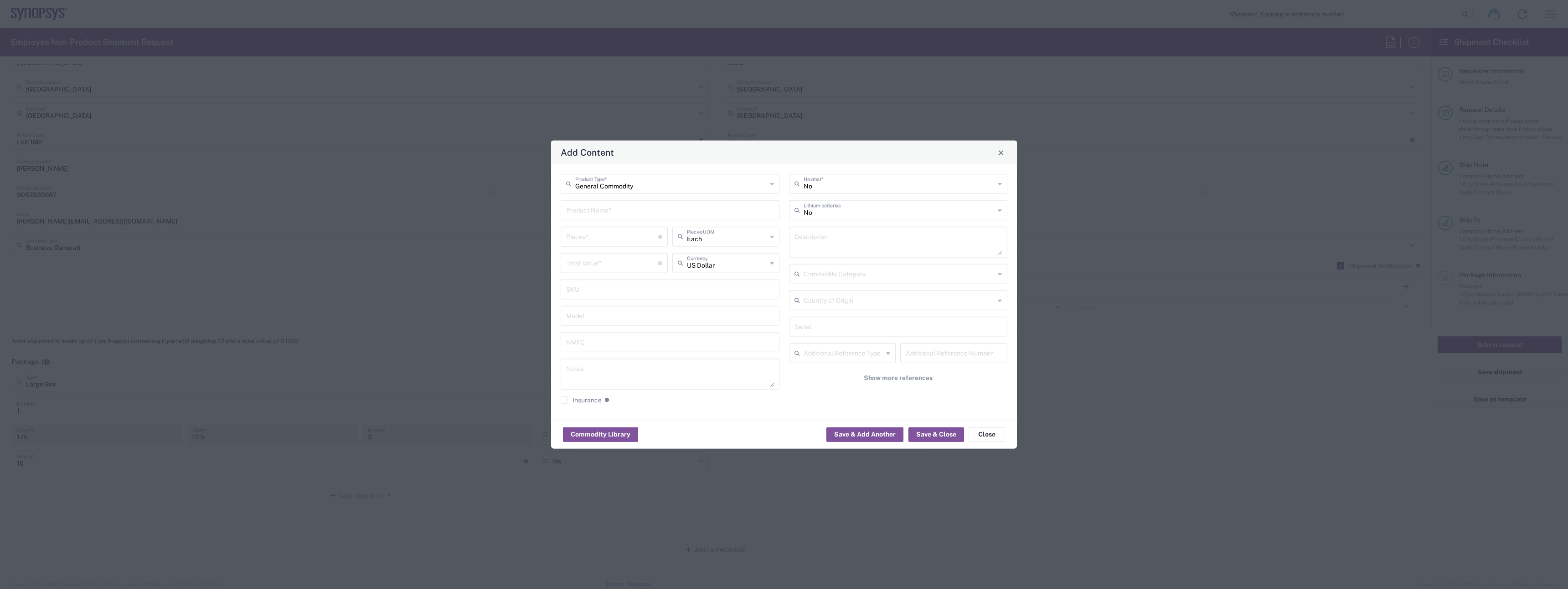
click at [633, 208] on input "text" at bounding box center [669, 210] width 208 height 16
type input "Dell Precision Laptop"
click at [607, 228] on input "number" at bounding box center [612, 236] width 92 height 16
type input "1"
click at [633, 272] on div "Total Value * Total value of all the pieces" at bounding box center [614, 264] width 107 height 20
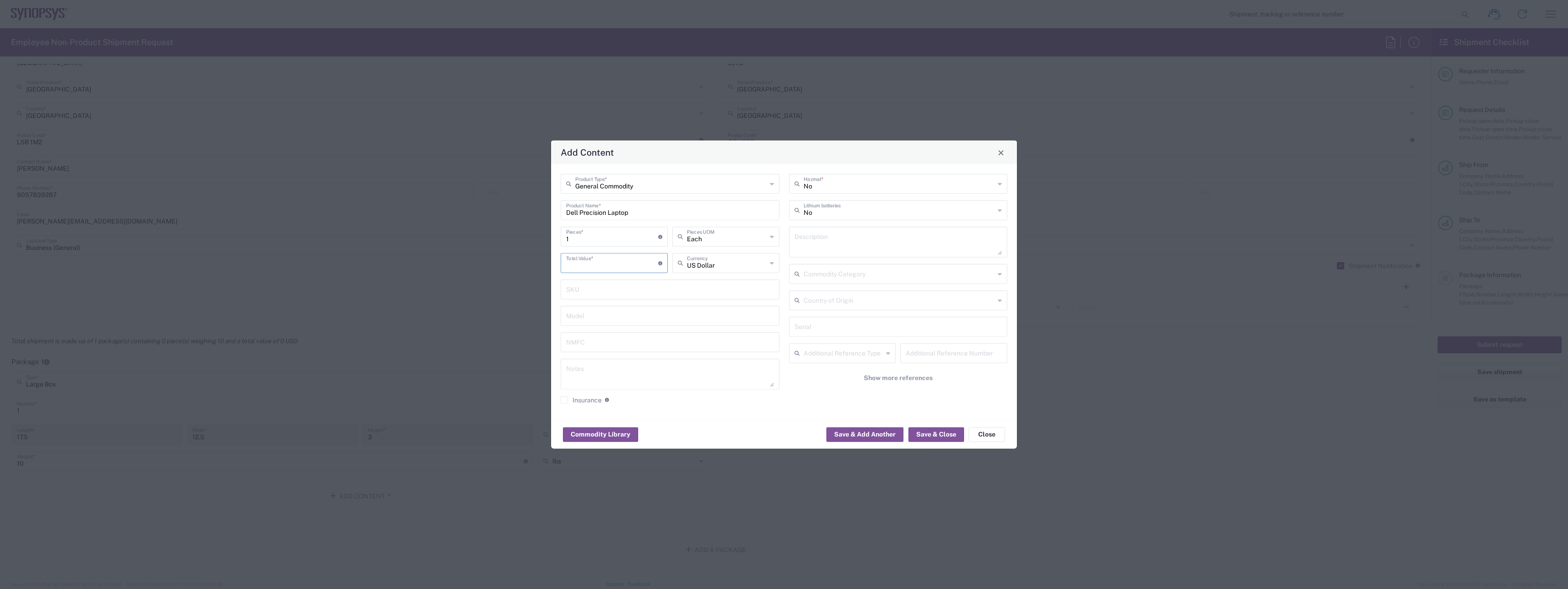
click at [633, 266] on input "number" at bounding box center [612, 263] width 92 height 16
type input "1000"
click at [703, 410] on div "General Commodity Product Type * Dell Precision Laptop Product Name * 1 Pieces …" at bounding box center [784, 292] width 466 height 256
click at [864, 210] on input "text" at bounding box center [899, 210] width 192 height 16
click at [829, 241] on span "Yes" at bounding box center [898, 246] width 217 height 14
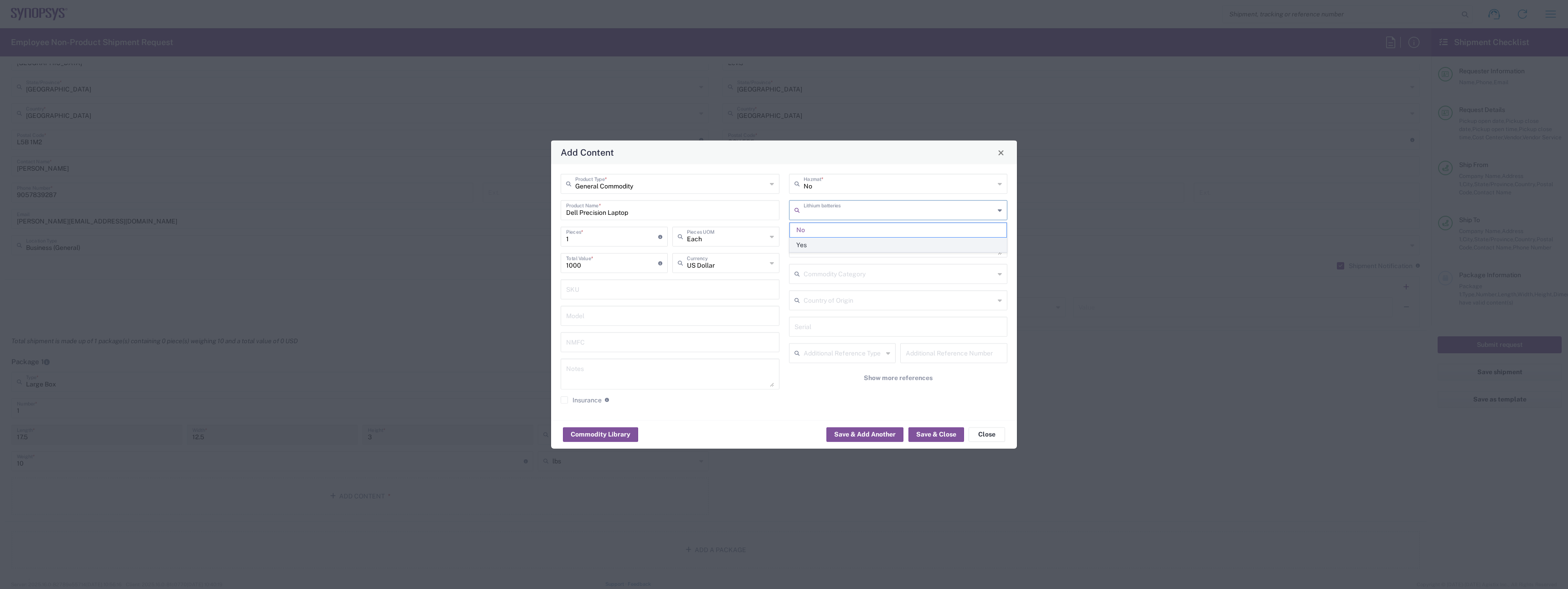
type input "Yes"
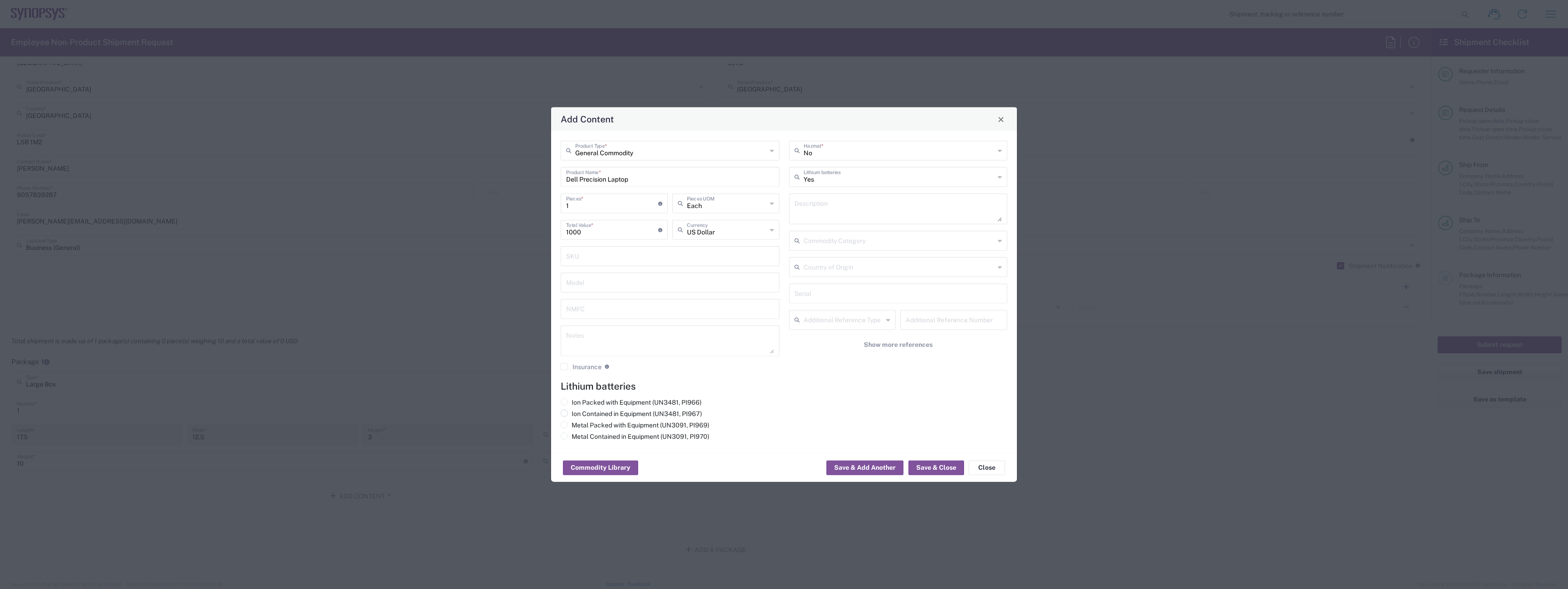
click at [608, 410] on label "Ion Contained in Equipment (UN3481, PI967)" at bounding box center [631, 413] width 141 height 8
click at [577, 410] on input "Ion Contained in Equipment (UN3481, PI967)" at bounding box center [574, 413] width 6 height 6
radio input "true"
click at [925, 469] on button "Save & Close" at bounding box center [935, 468] width 55 height 14
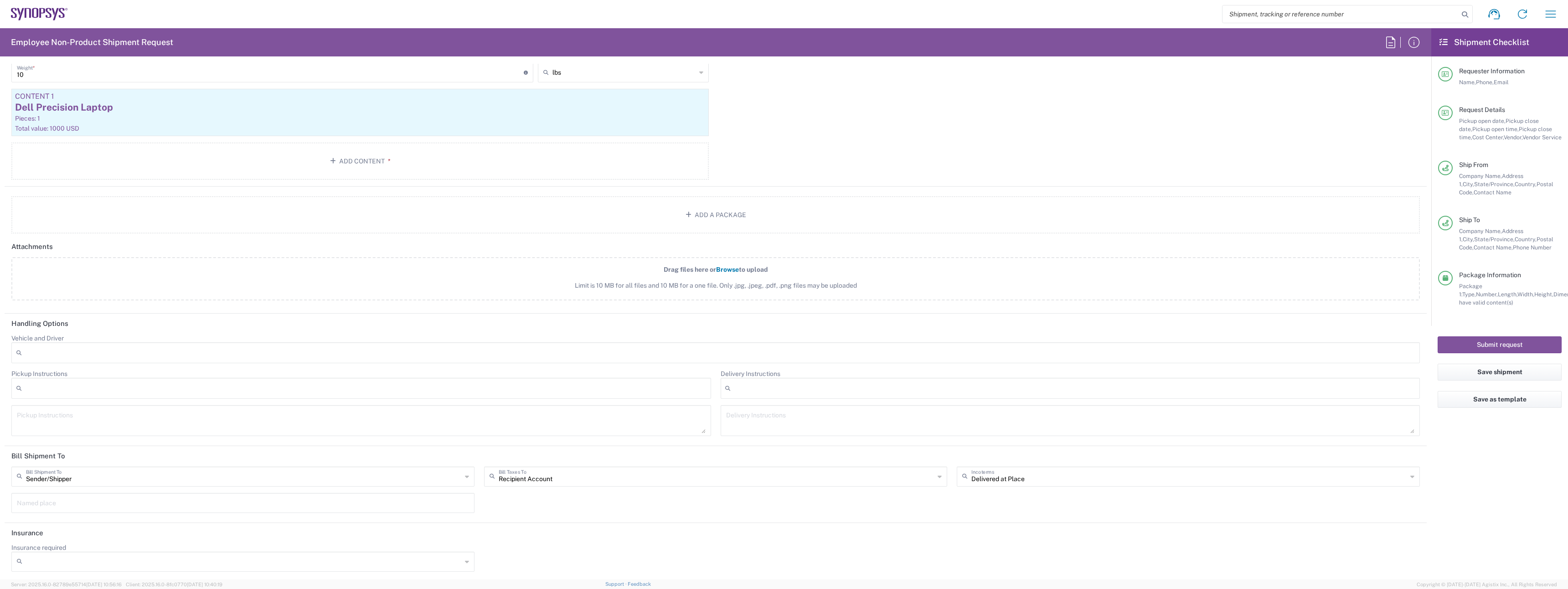
scroll to position [997, 0]
click at [1463, 341] on button "Submit request" at bounding box center [1500, 344] width 124 height 17
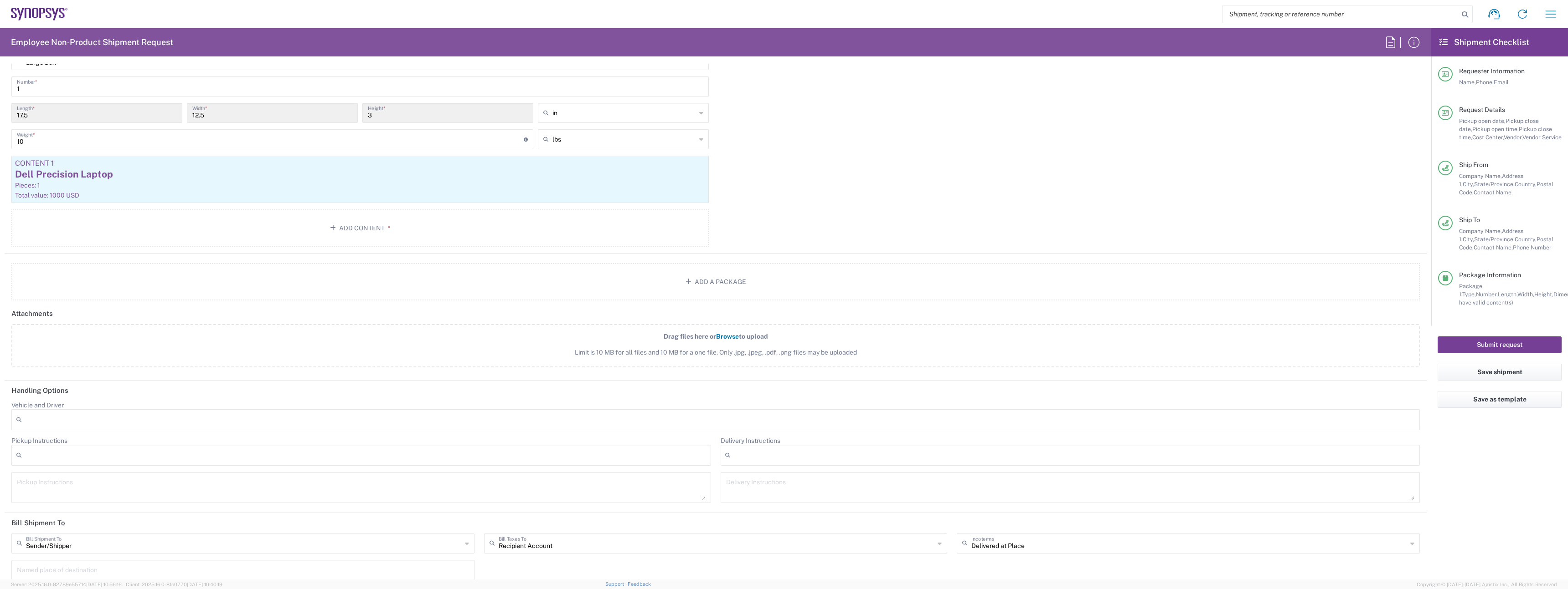
scroll to position [929, 0]
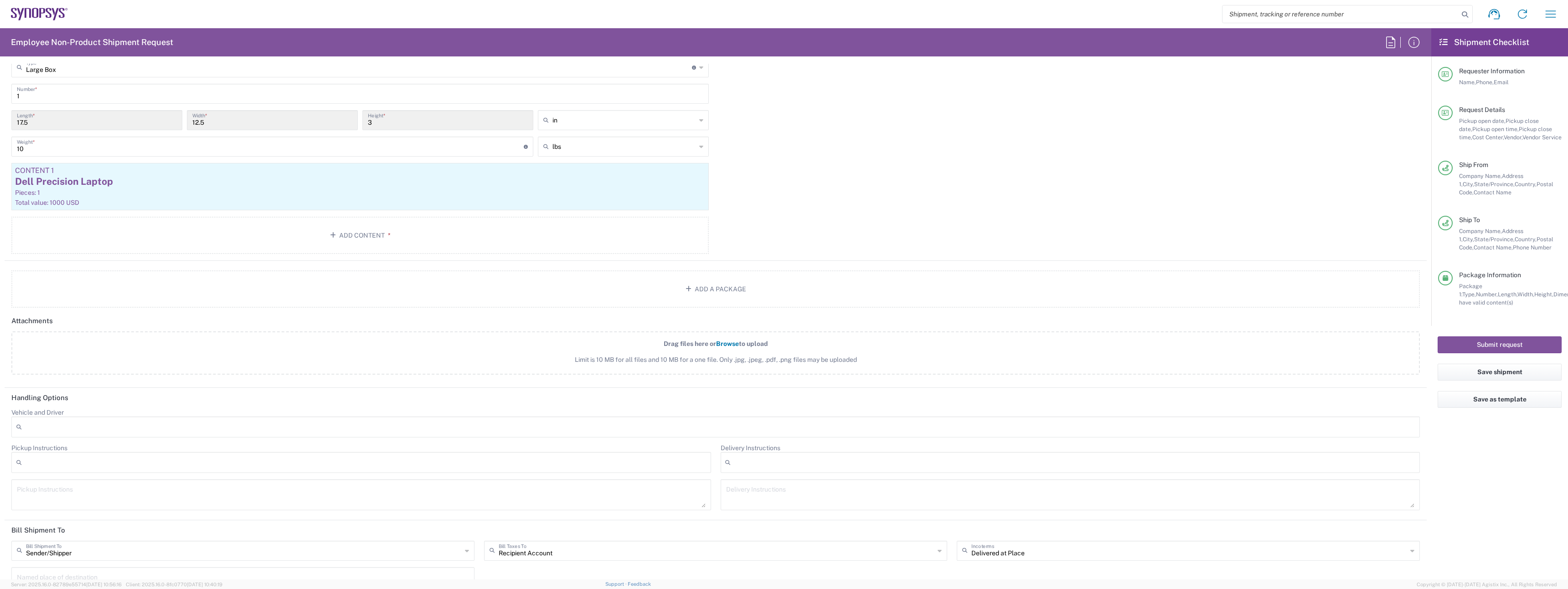
click at [1466, 320] on div "Package Information Package 1: Type, Number, Length, Width, Height, Dimension, …" at bounding box center [1499, 298] width 123 height 55
click at [1467, 342] on button "Submit request" at bounding box center [1500, 344] width 124 height 17
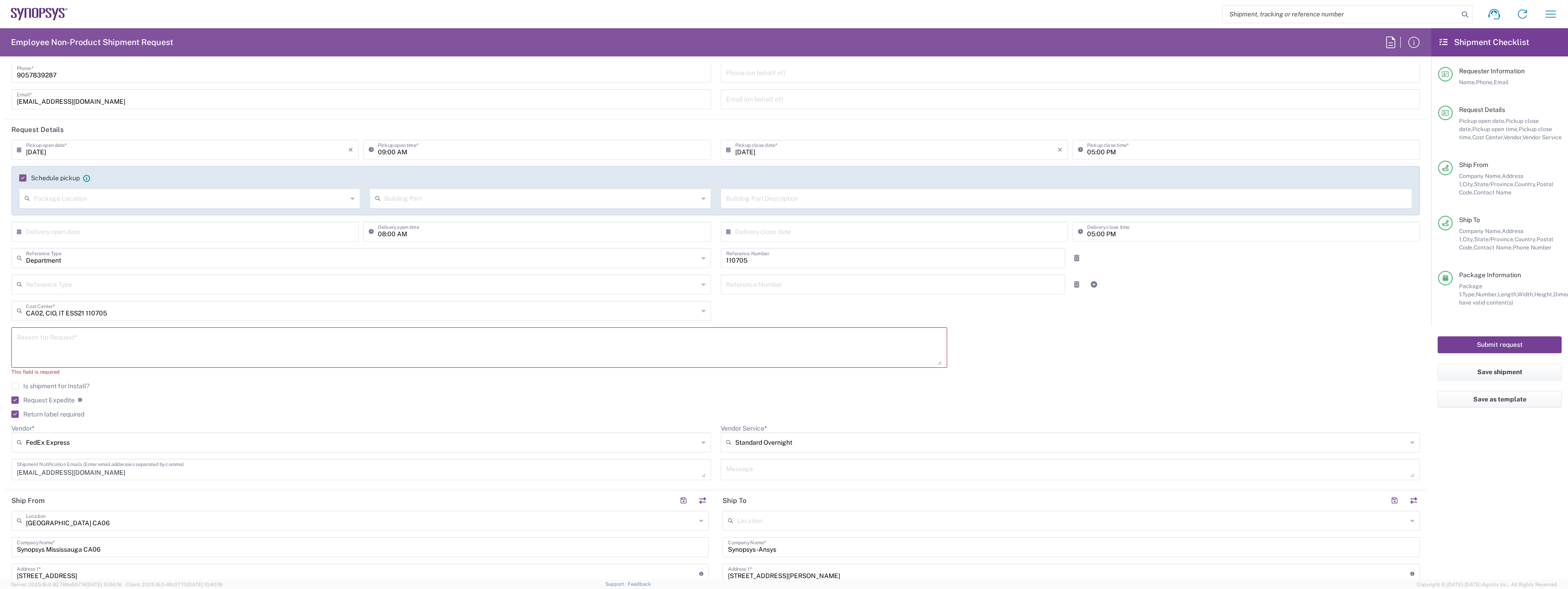
scroll to position [0, 0]
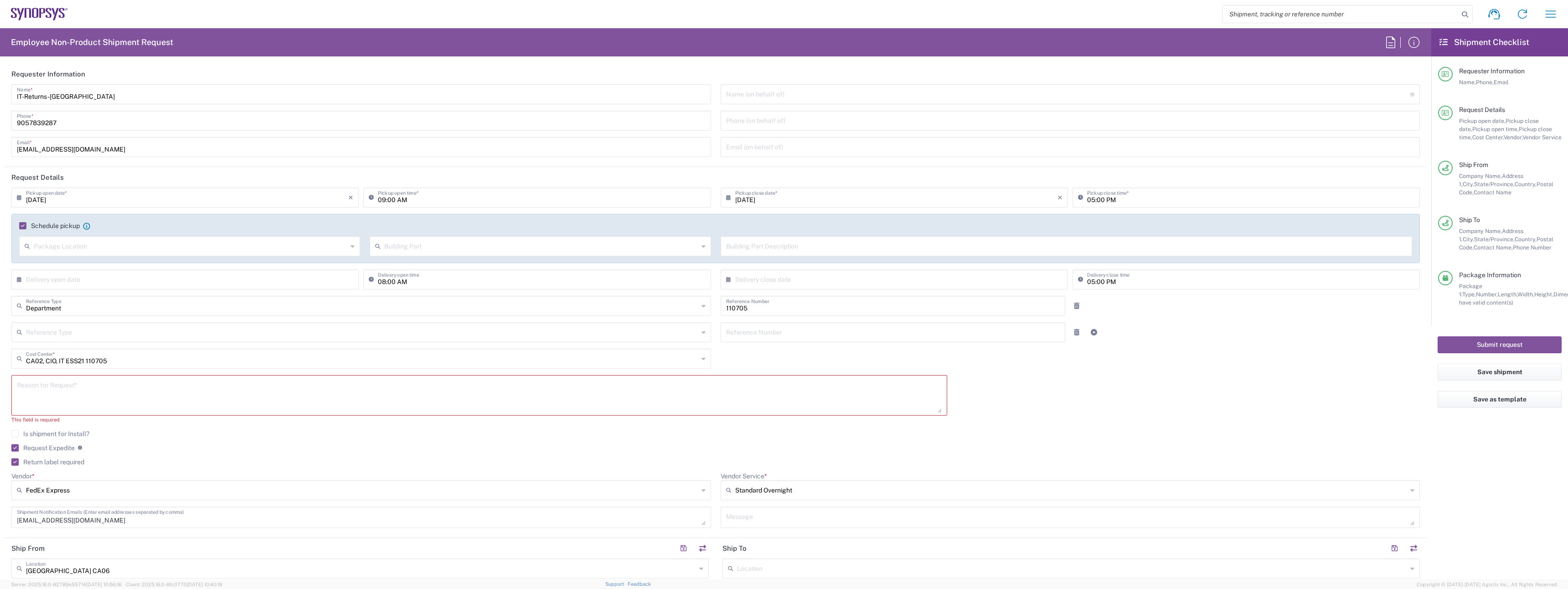
click at [220, 415] on div "Reason for Request *" at bounding box center [479, 395] width 935 height 40
click at [208, 405] on textarea at bounding box center [478, 395] width 925 height 35
type textarea "O"
click at [197, 418] on div "Requesting overnight shipment for Ansys Persona testing Reason for Request *" at bounding box center [479, 398] width 945 height 47
click at [179, 390] on textarea "Requesting overnight shipment for Ansys Persona testing" at bounding box center [478, 395] width 925 height 35
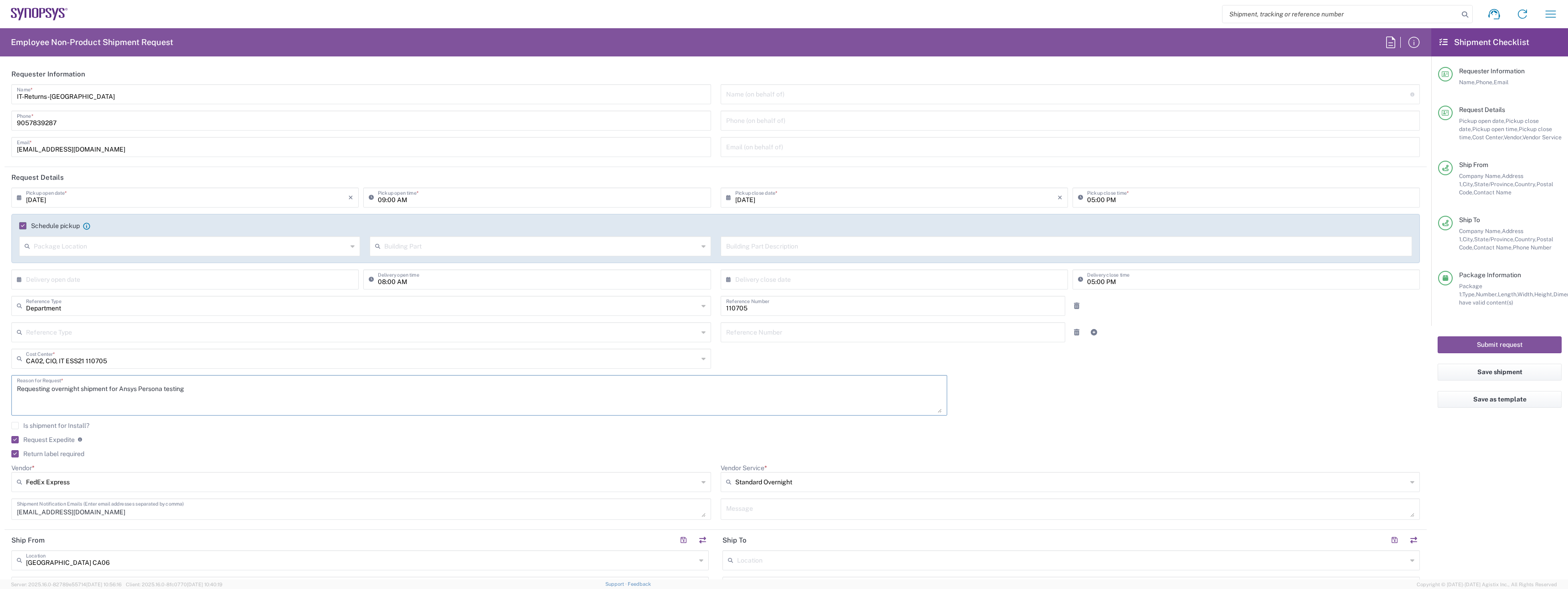
click at [179, 390] on textarea "Requesting overnight shipment for Ansys Persona testing" at bounding box center [478, 395] width 925 height 35
type textarea "Requesting overnight shipment for Ansys Persona user"
click at [221, 422] on agx-checkbox-control "Is shipment for Install?" at bounding box center [716, 426] width 1408 height 7
click at [1499, 346] on button "Submit request" at bounding box center [1500, 344] width 124 height 17
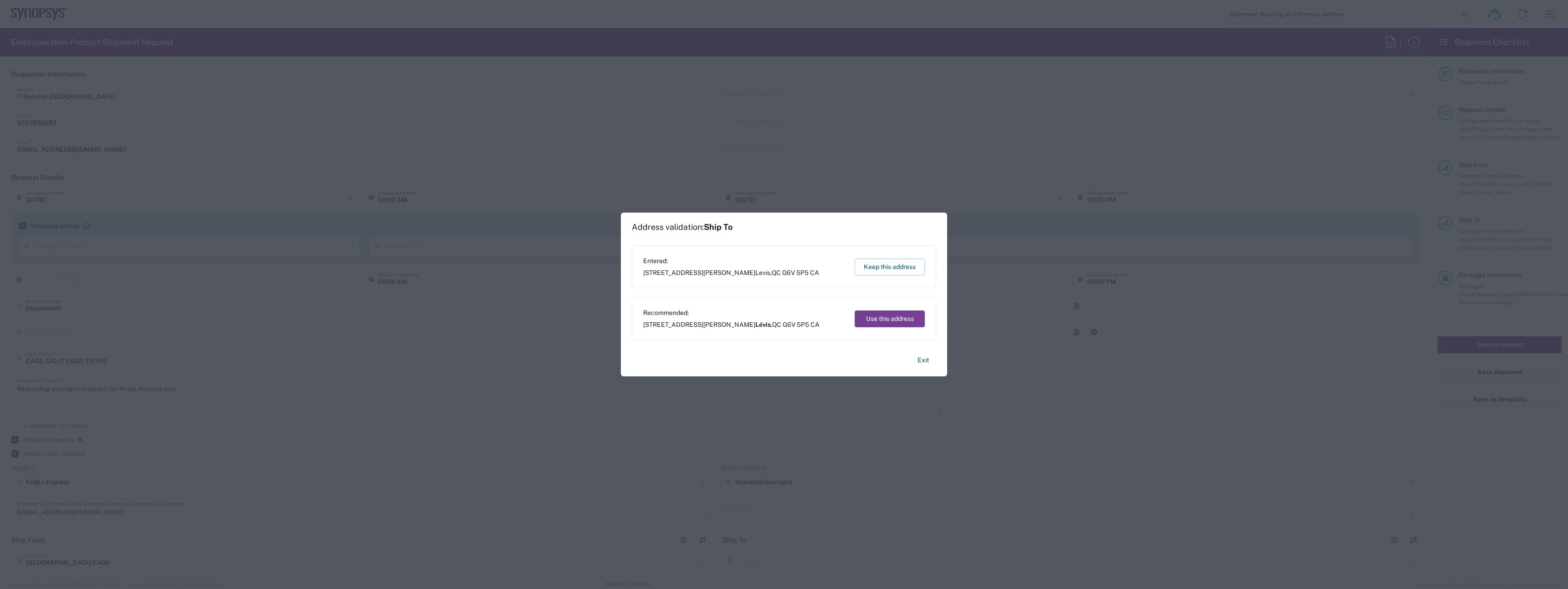
click at [904, 318] on button "Use this address" at bounding box center [889, 318] width 70 height 17
type input "Lévis"
type input "Quebec"
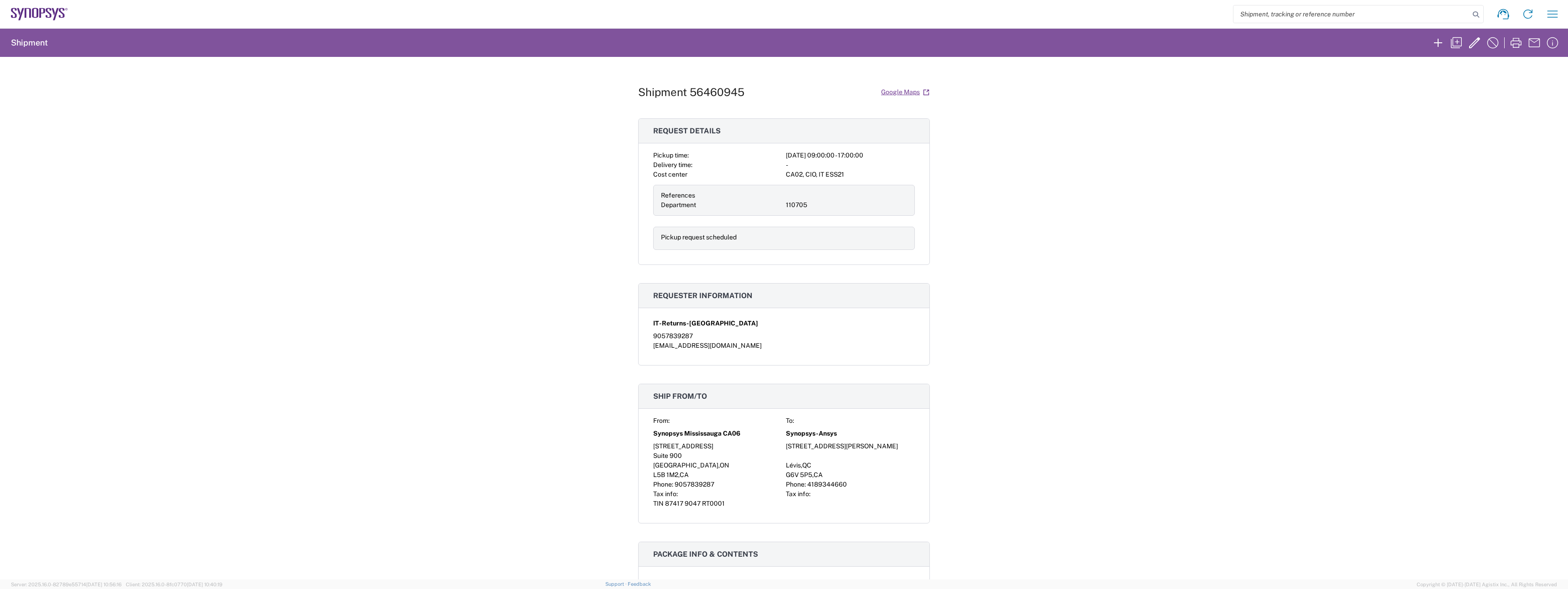
click at [660, 82] on div "Shipment 56460945 Google Maps Request details Pickup time: 2025-08-12 09:00:00 …" at bounding box center [783, 318] width 292 height 523
drag, startPoint x: 660, startPoint y: 82, endPoint x: 664, endPoint y: 86, distance: 5.7
click at [662, 84] on div "Shipment 56460945 Google Maps Request details Pickup time: 2025-08-12 09:00:00 …" at bounding box center [783, 318] width 292 height 523
click at [666, 86] on h1 "Shipment 56460945" at bounding box center [690, 92] width 106 height 13
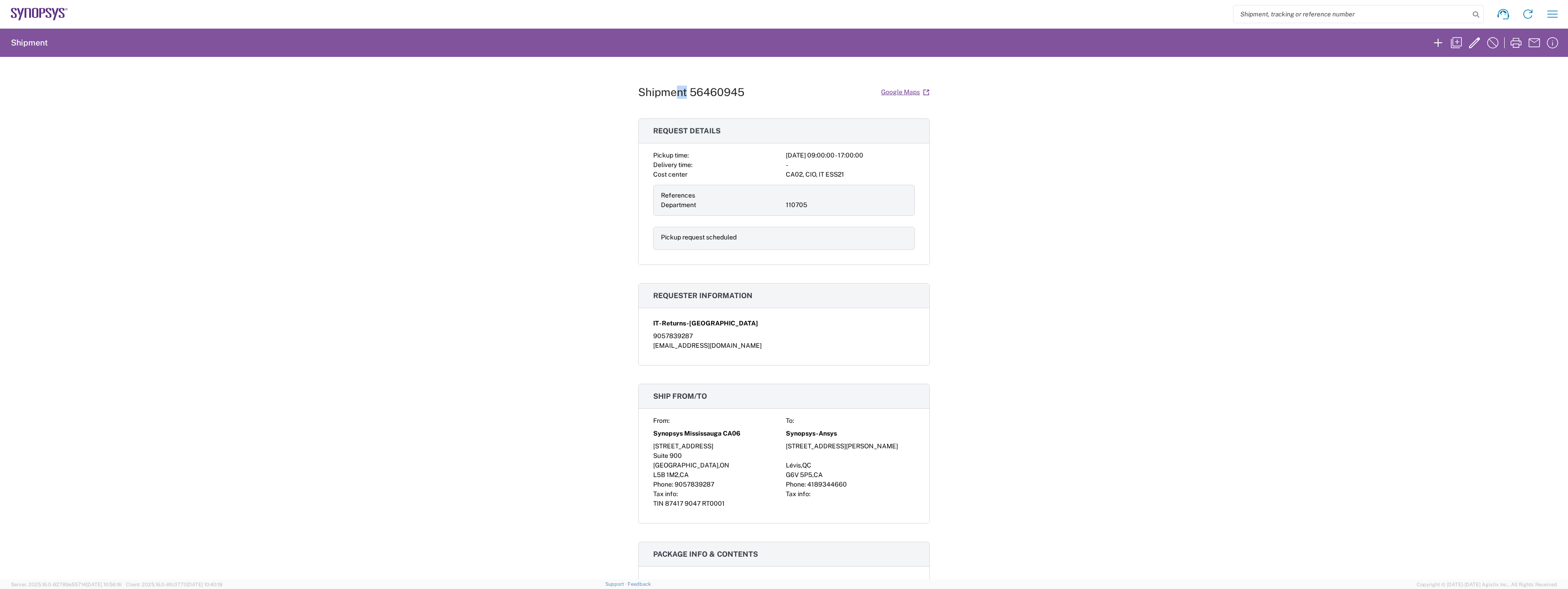
click at [671, 92] on h1 "Shipment 56460945" at bounding box center [690, 92] width 106 height 13
click at [673, 93] on h1 "Shipment 56460945" at bounding box center [690, 92] width 106 height 13
click at [716, 90] on h1 "Shipment 56460945" at bounding box center [690, 92] width 106 height 13
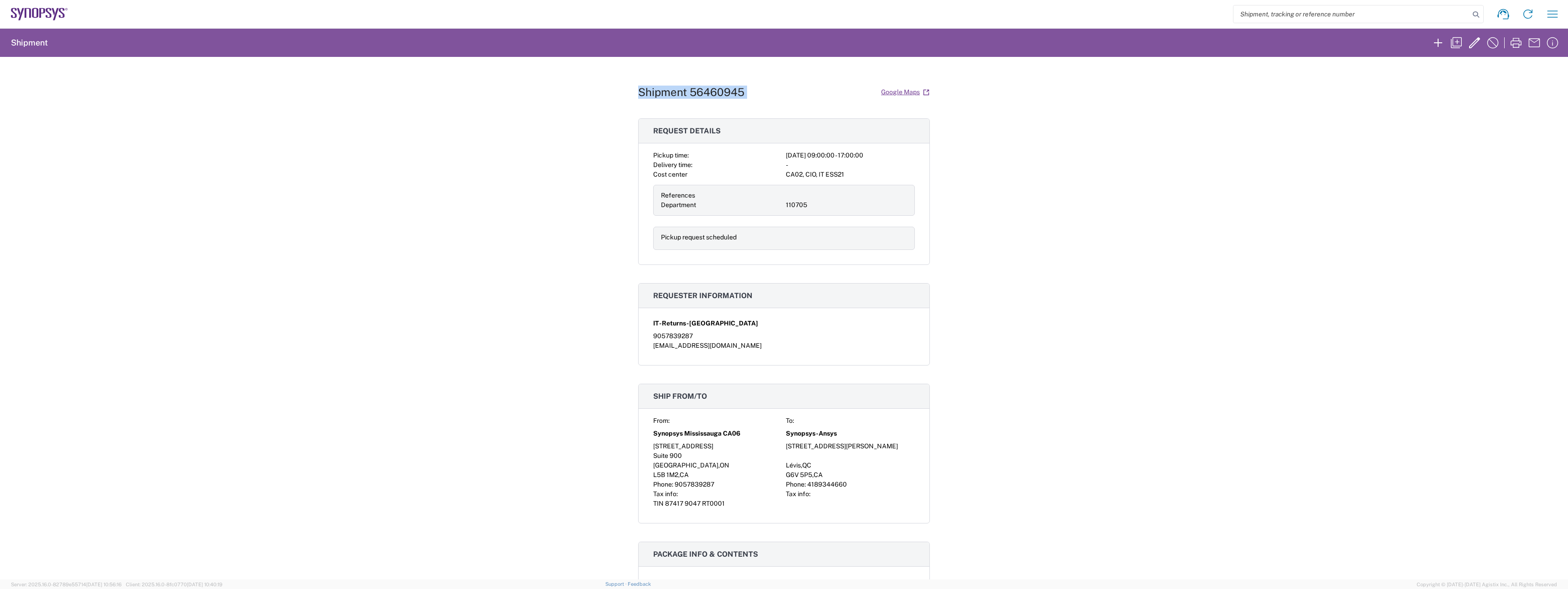
click at [716, 90] on h1 "Shipment 56460945" at bounding box center [690, 92] width 106 height 13
click at [713, 114] on div "Shipment 56460945 Google Maps Request details Pickup time: 2025-08-12 09:00:00 …" at bounding box center [783, 318] width 292 height 523
click at [713, 89] on h1 "Shipment 56460945" at bounding box center [690, 92] width 106 height 13
copy h1 "56460945"
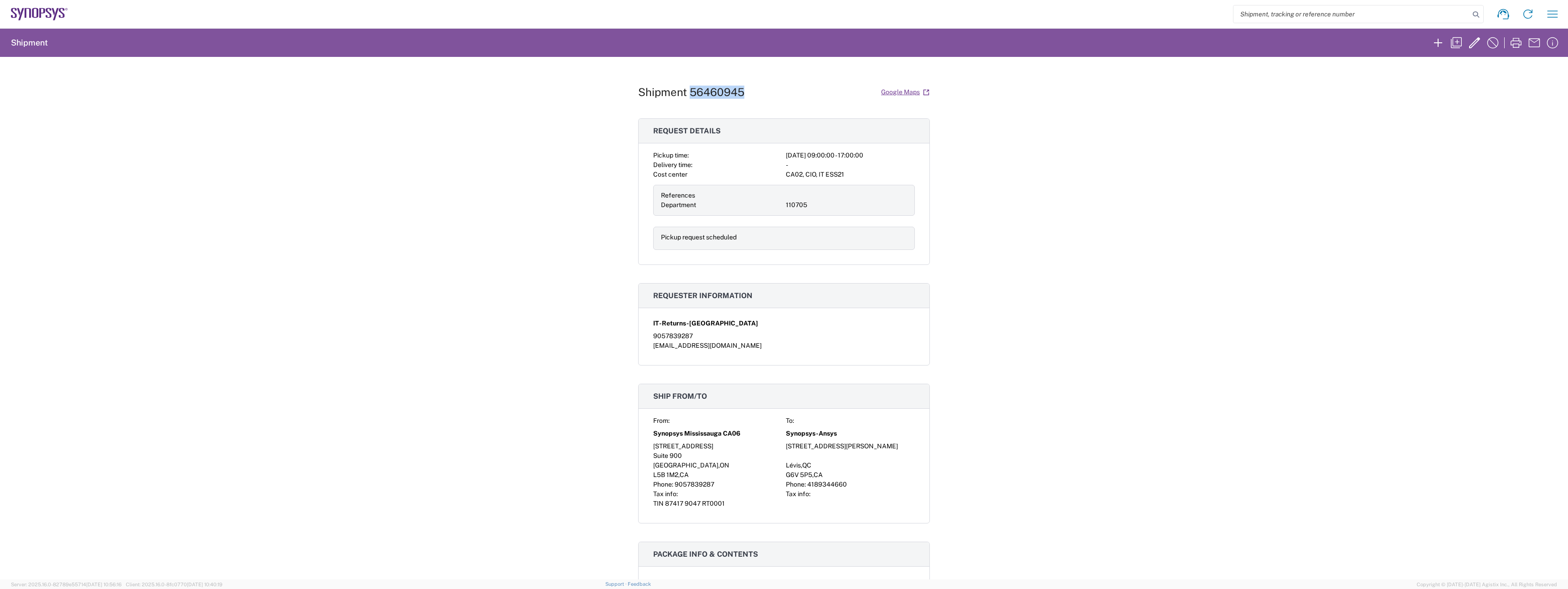
click at [692, 94] on h1 "Shipment 56460945" at bounding box center [690, 92] width 106 height 13
copy div "Shipment 56460945 Google Maps"
click at [536, 212] on div "Shipment 56460945 Google Maps Request details Pickup time: 2025-08-12 09:00:00 …" at bounding box center [784, 318] width 1568 height 523
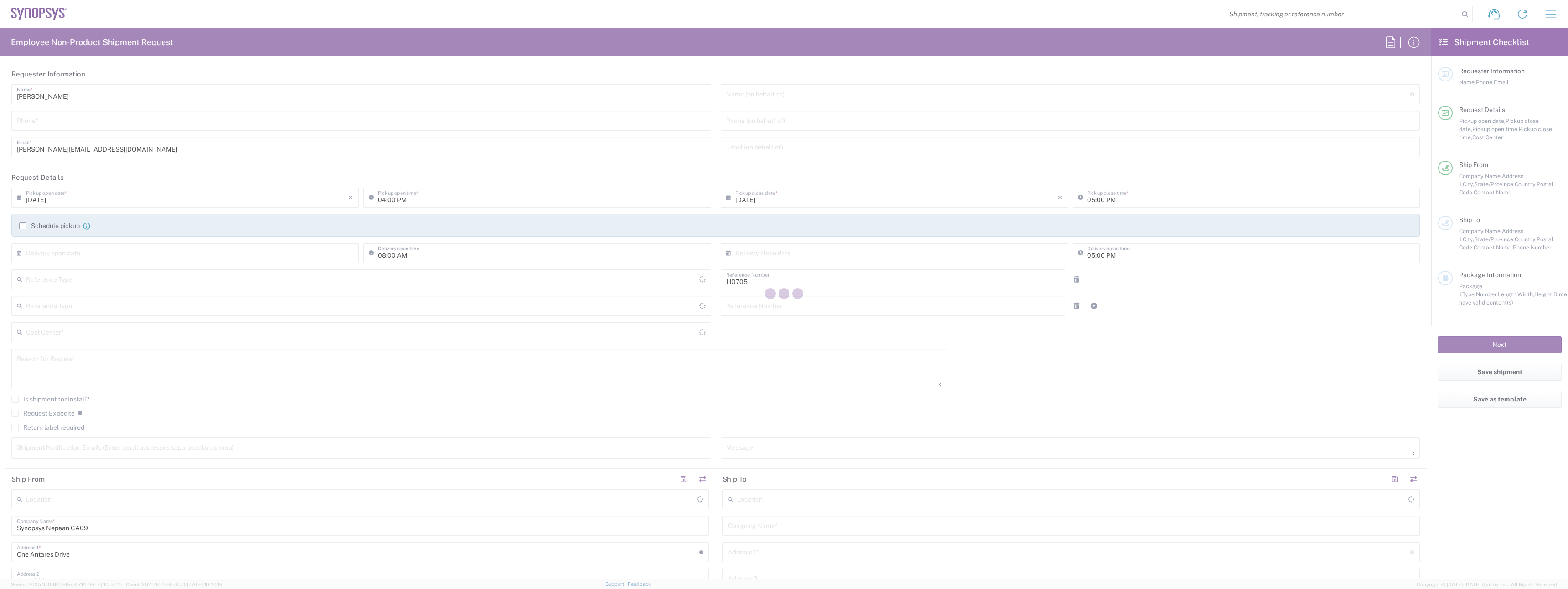
type input "Department"
type input "CA02, CIO, IT ESS21 110705"
type input "Delivered at Place"
type input "Ontario"
type input "Canada"
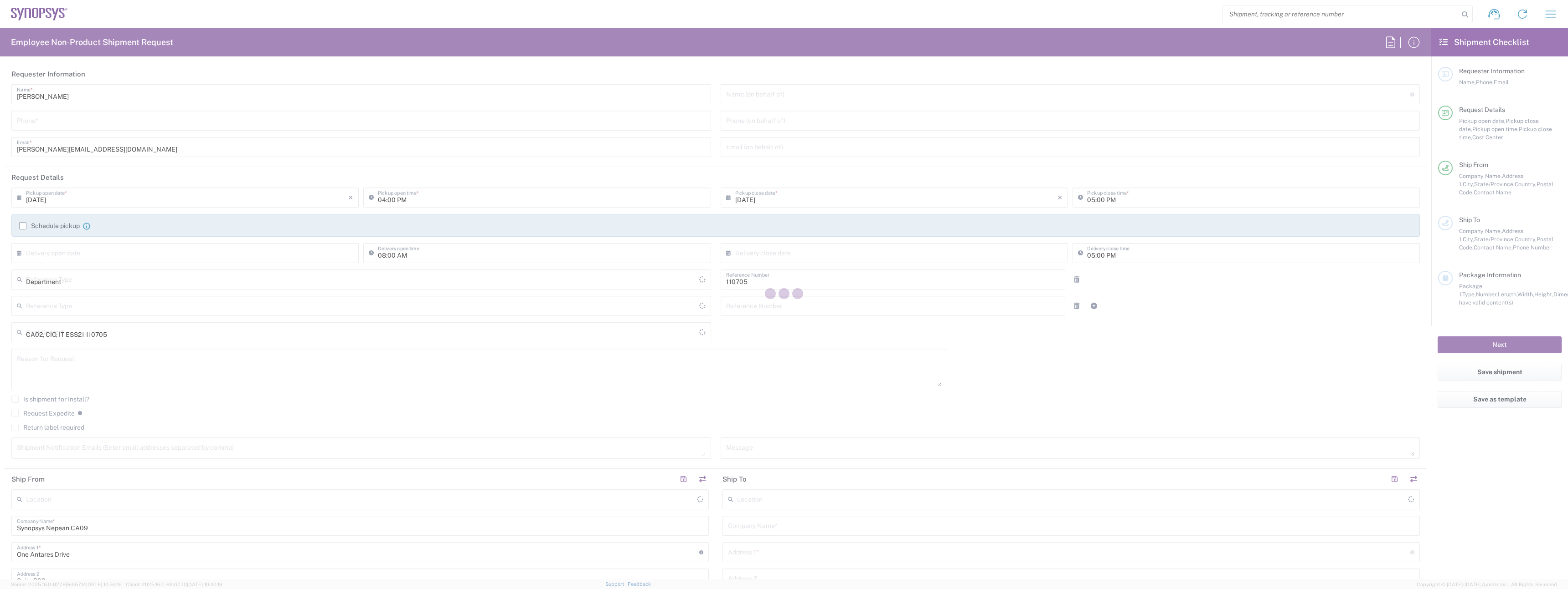
type input "Canada"
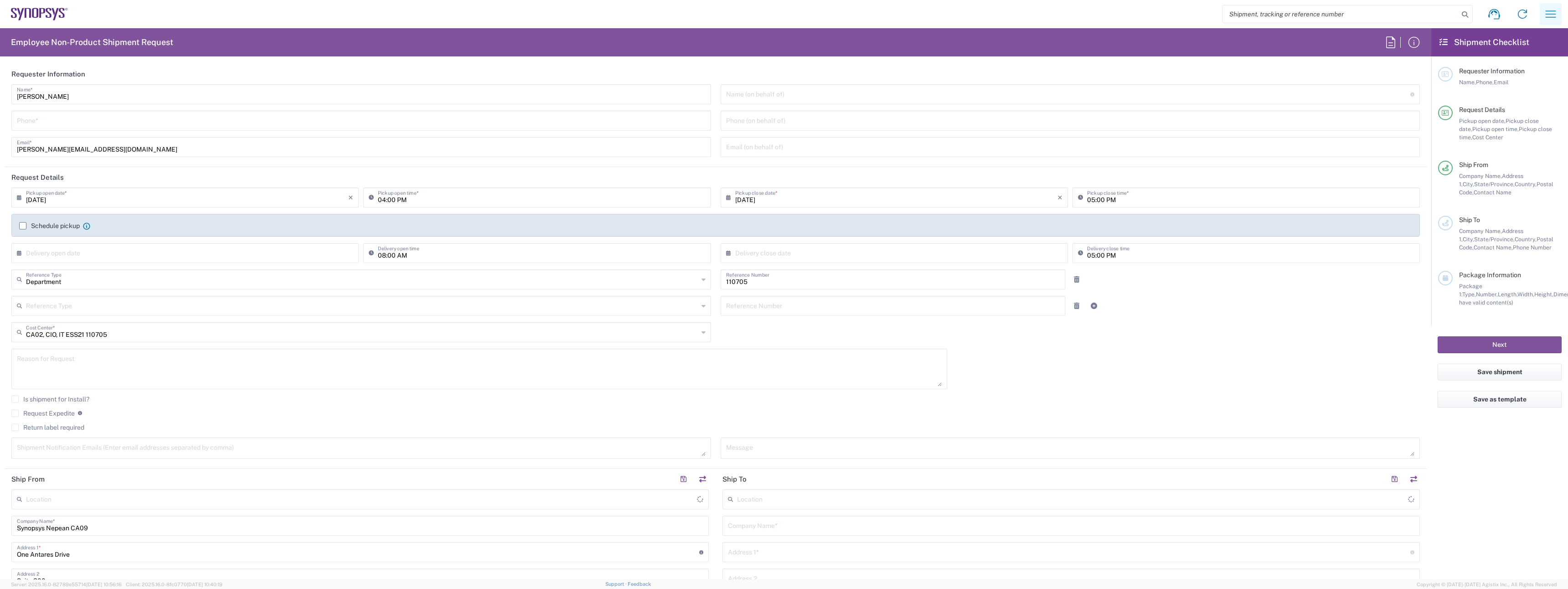
click at [1558, 13] on button "button" at bounding box center [1550, 14] width 22 height 22
type input "Nepean CA09"
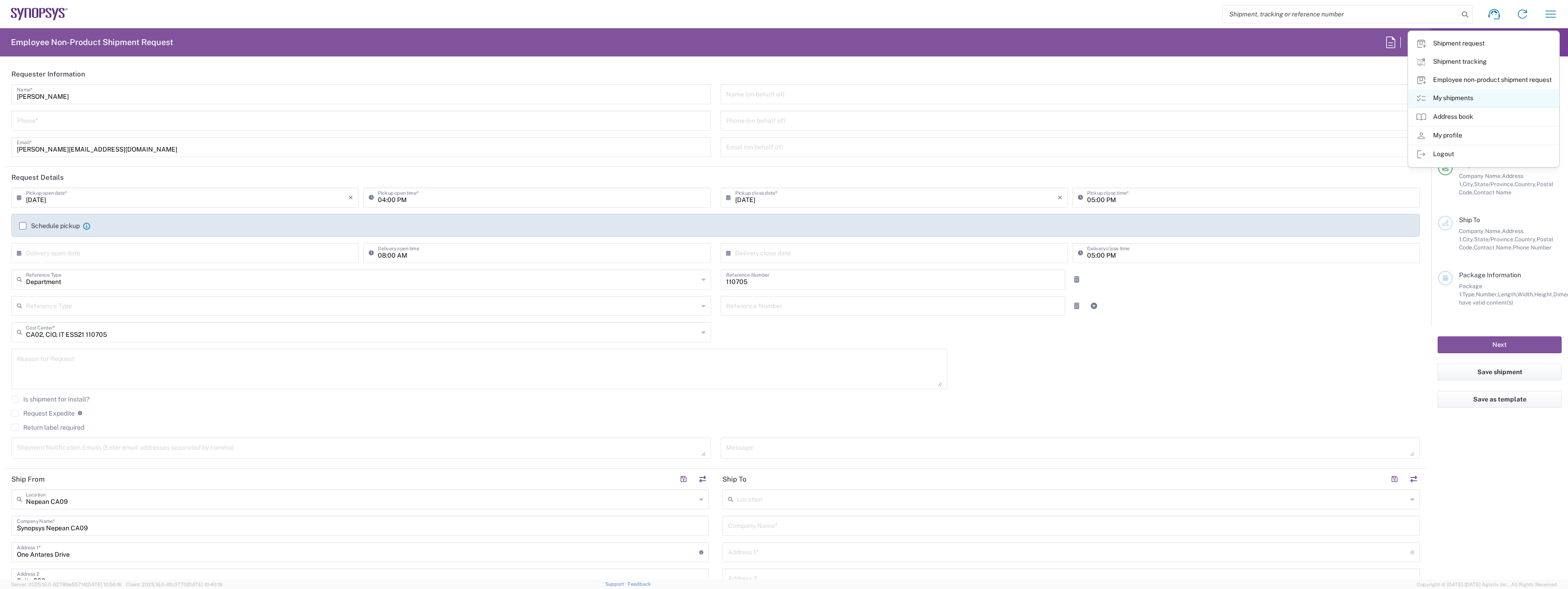
click at [1454, 96] on link "My shipments" at bounding box center [1483, 98] width 151 height 18
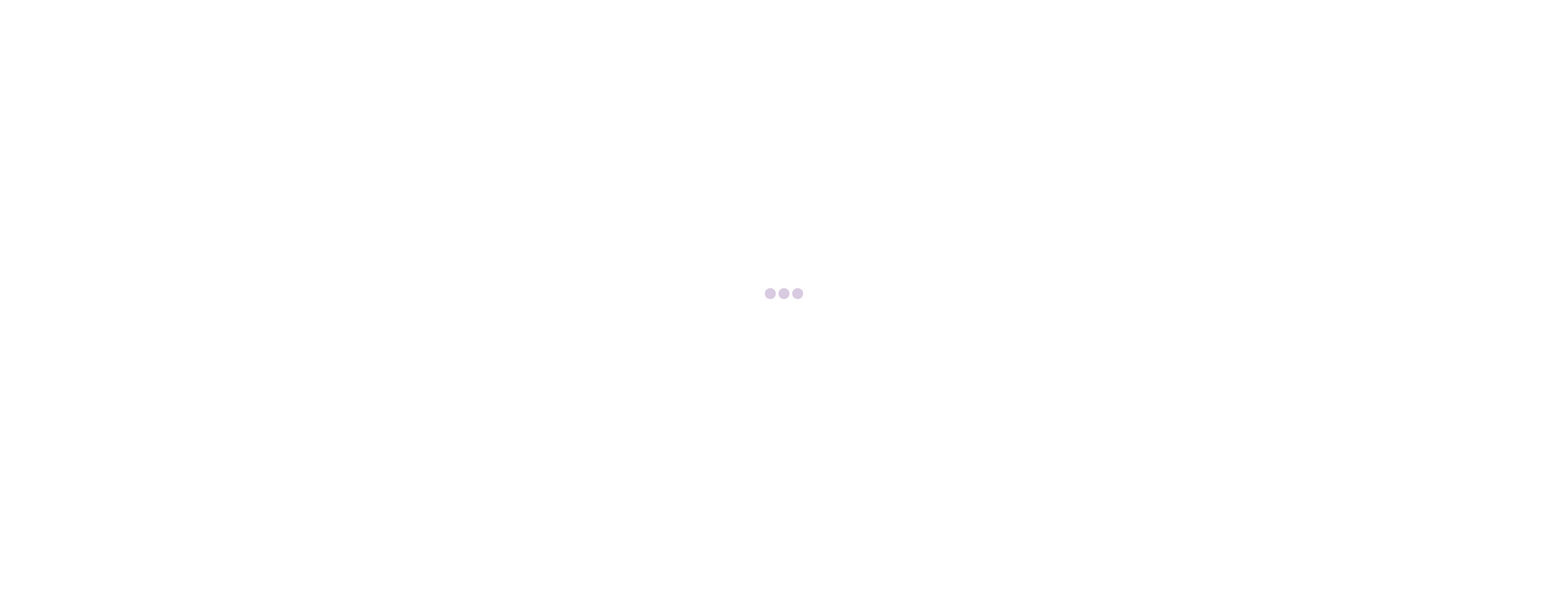
click at [270, 193] on div at bounding box center [784, 294] width 1568 height 589
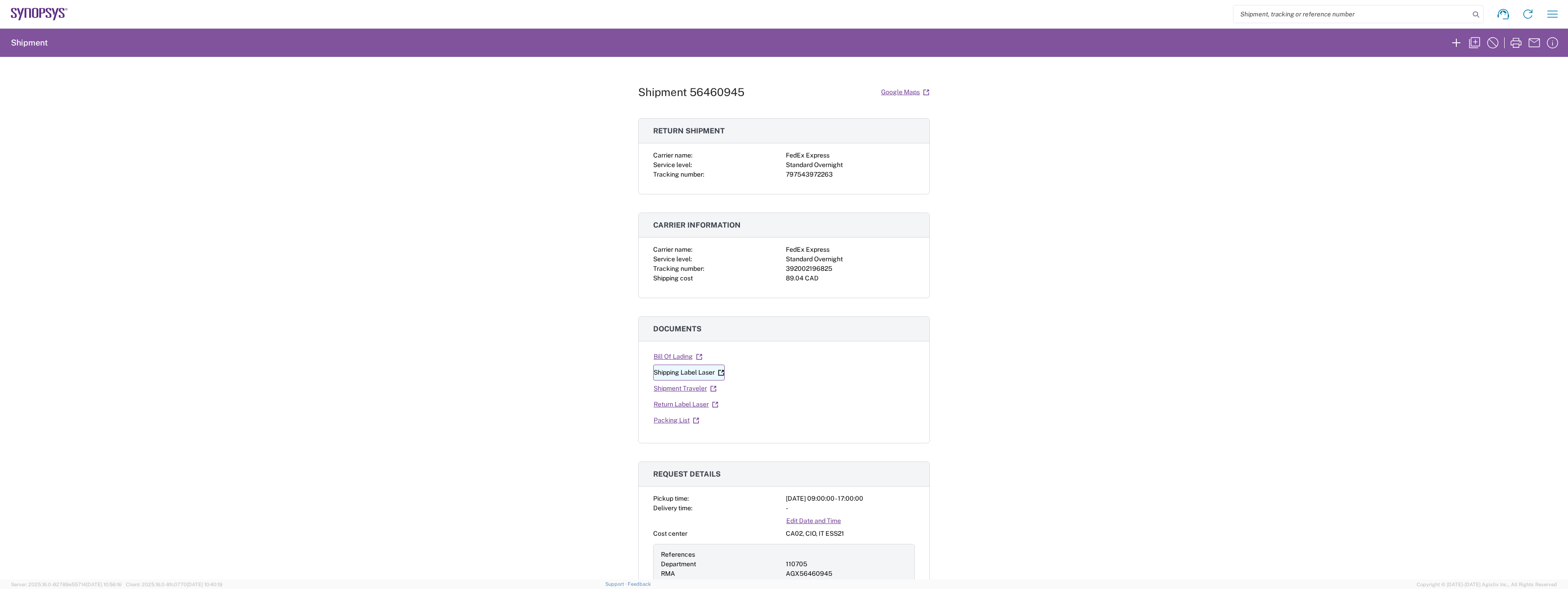
click at [689, 375] on link "Shipping Label Laser" at bounding box center [688, 373] width 71 height 16
click at [667, 407] on link "Return Label Laser" at bounding box center [685, 405] width 66 height 16
click at [486, 166] on div "Shipment 56460945 Google Maps Return shipment Carrier name: FedEx Express Servi…" at bounding box center [784, 318] width 1568 height 523
click at [706, 376] on link "Shipping Label Laser" at bounding box center [688, 373] width 71 height 16
click at [797, 270] on div "392002196825" at bounding box center [850, 269] width 129 height 9
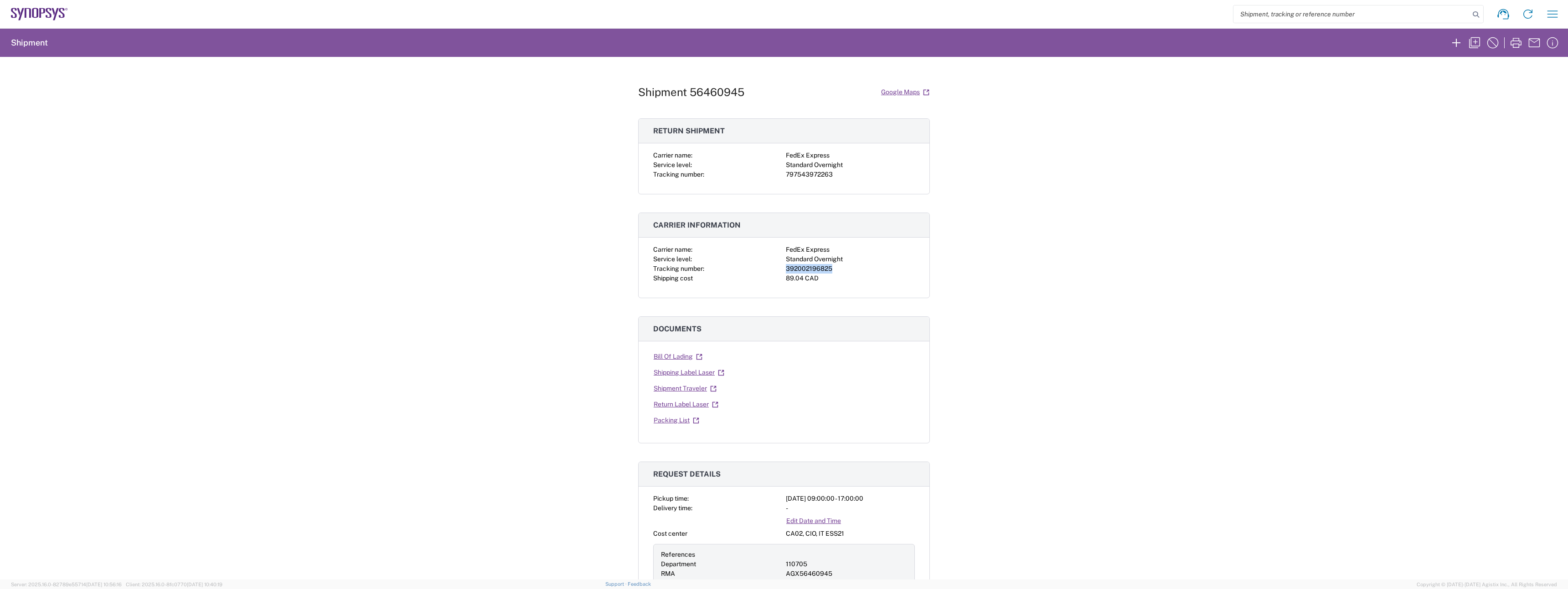
click at [797, 270] on div "392002196825" at bounding box center [850, 269] width 129 height 9
copy div "392002196825"
